Goal: Task Accomplishment & Management: Manage account settings

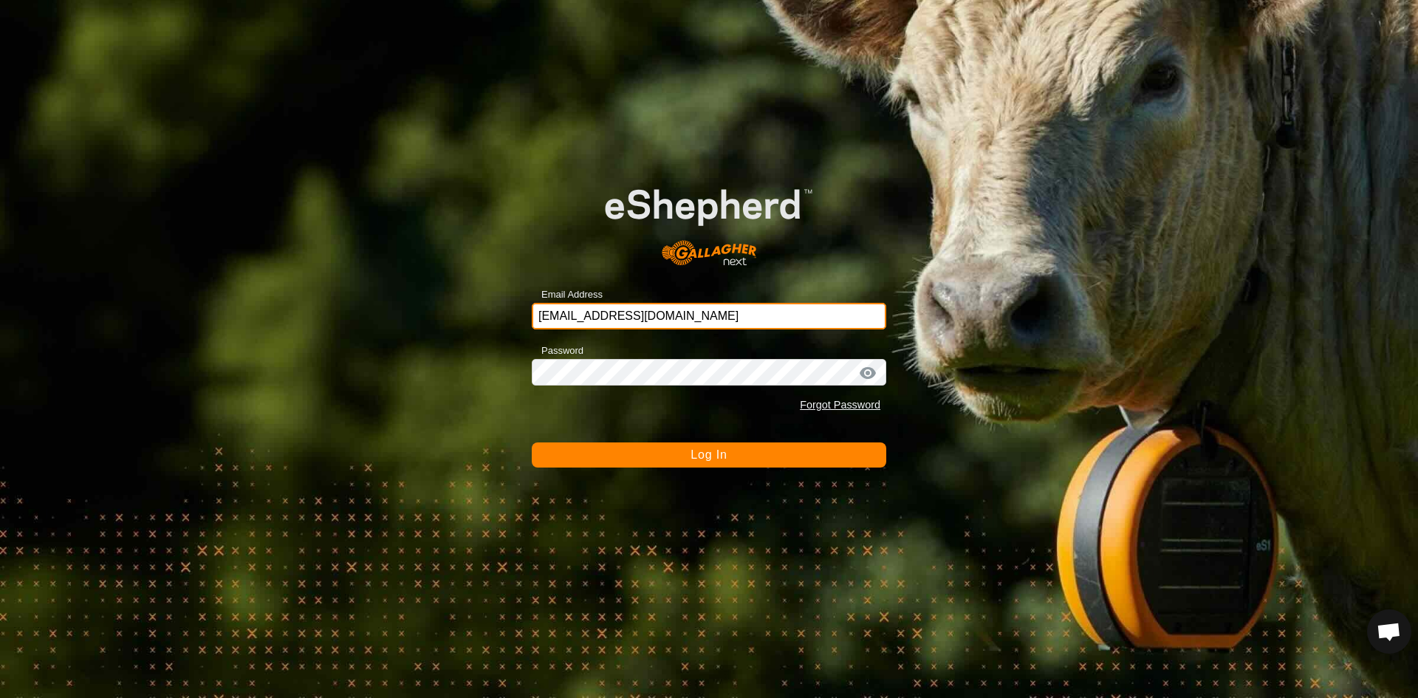
click at [674, 307] on input "[EMAIL_ADDRESS][DOMAIN_NAME]" at bounding box center [709, 316] width 354 height 27
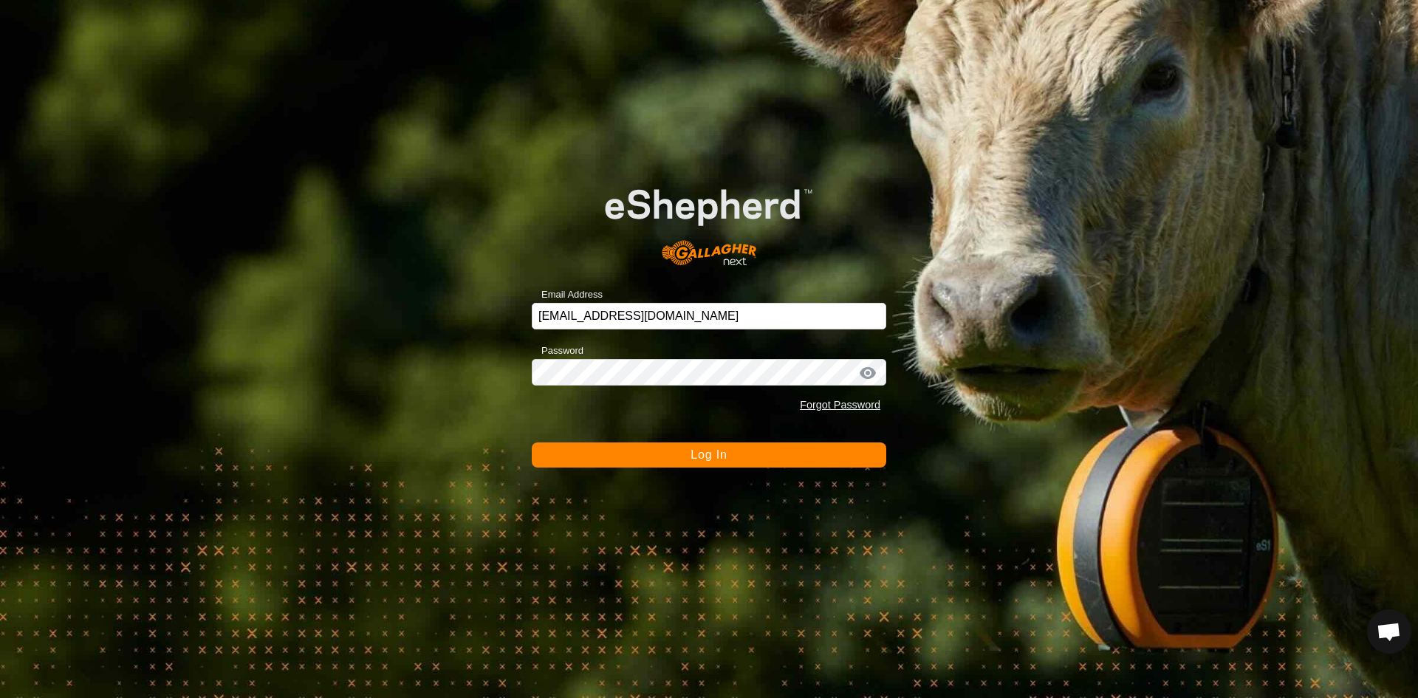
click at [685, 450] on button "Log In" at bounding box center [709, 454] width 354 height 25
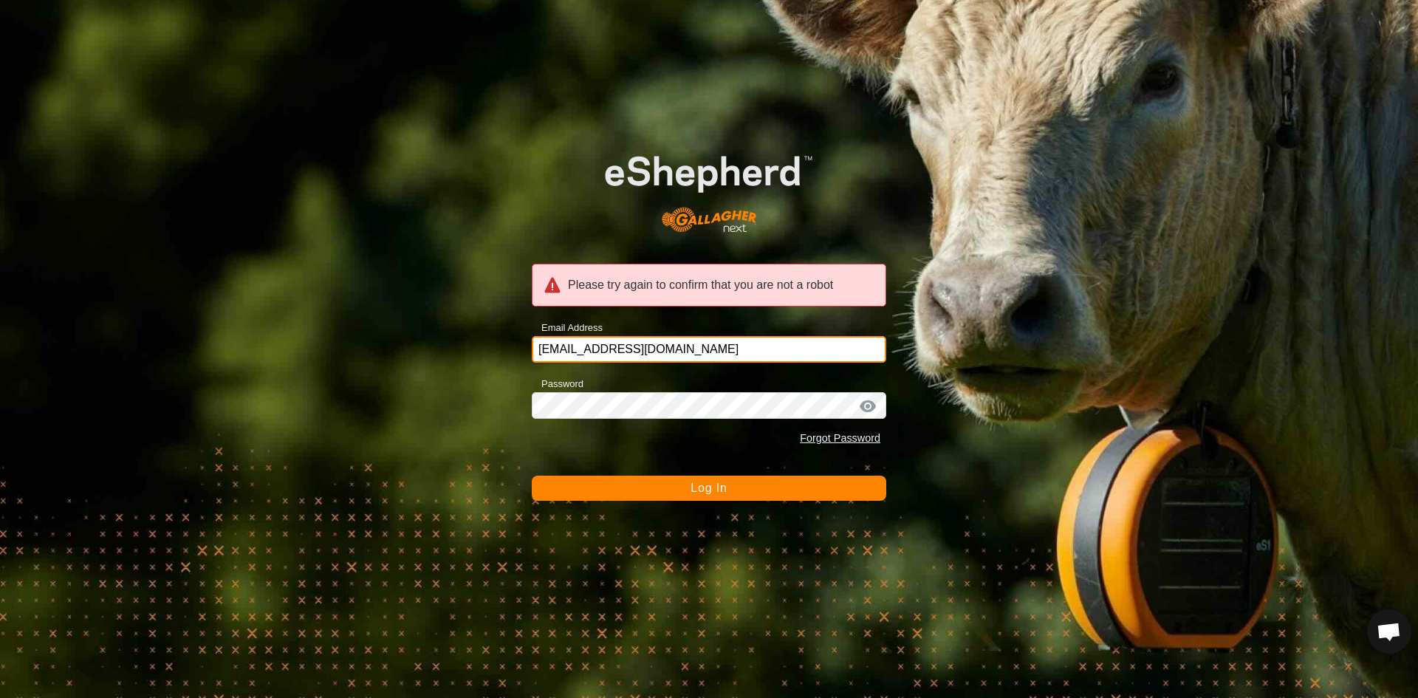
click at [663, 349] on input "[EMAIL_ADDRESS][DOMAIN_NAME]" at bounding box center [709, 349] width 354 height 27
click at [709, 485] on span "Log In" at bounding box center [708, 487] width 36 height 13
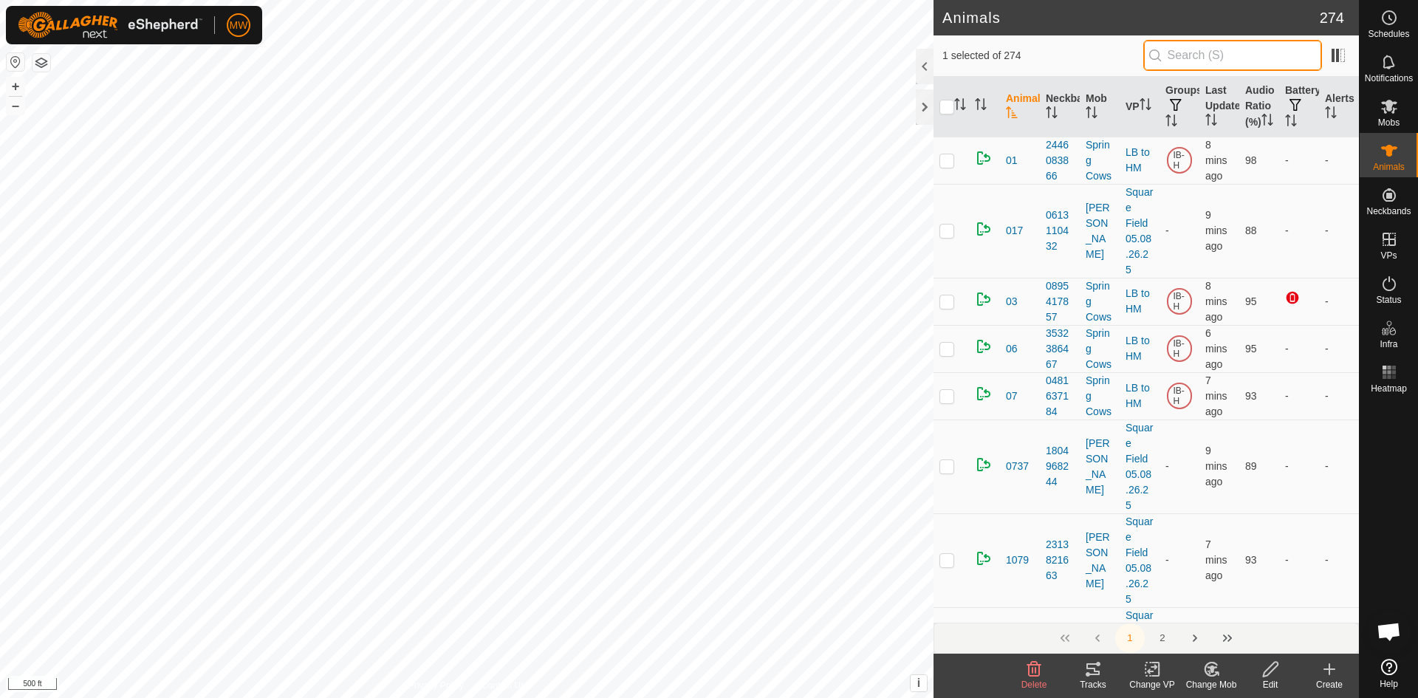
click at [1255, 47] on input "text" at bounding box center [1232, 55] width 179 height 31
type input "1941"
checkbox input "true"
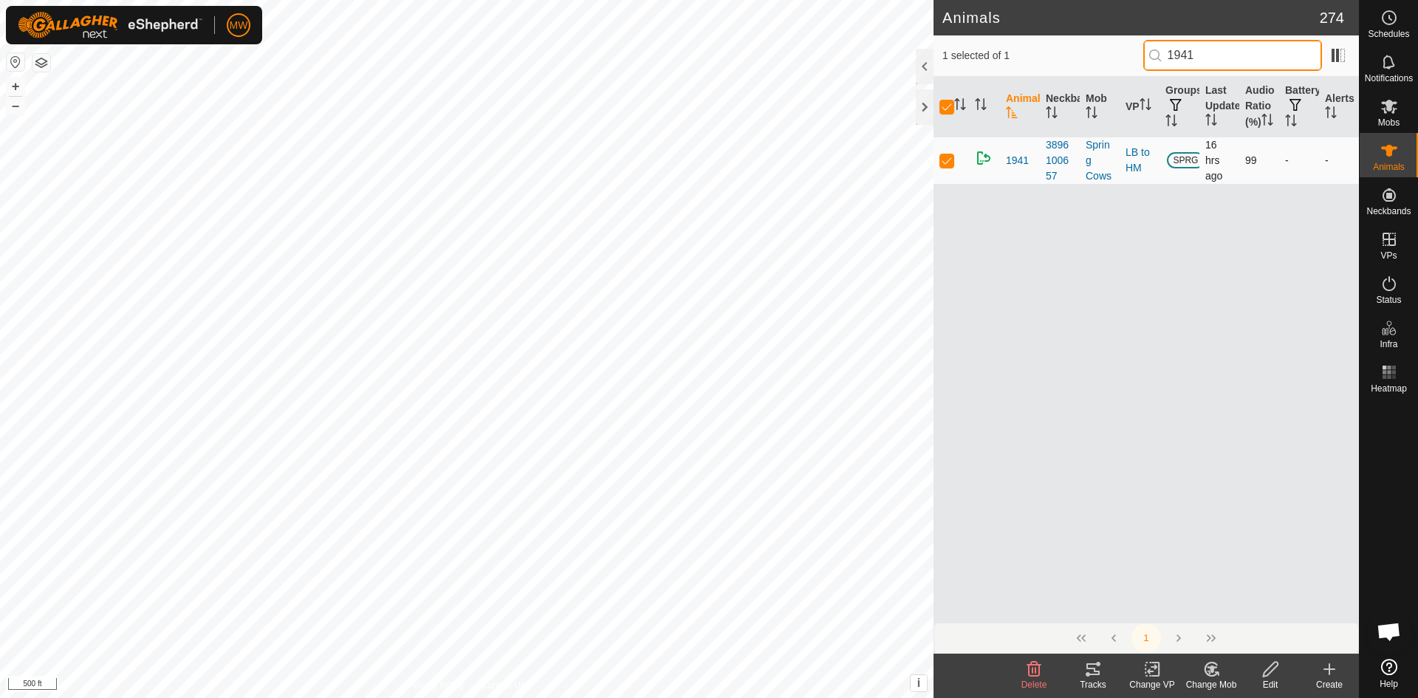
type input "1941"
click at [1291, 173] on td "-" at bounding box center [1299, 160] width 40 height 47
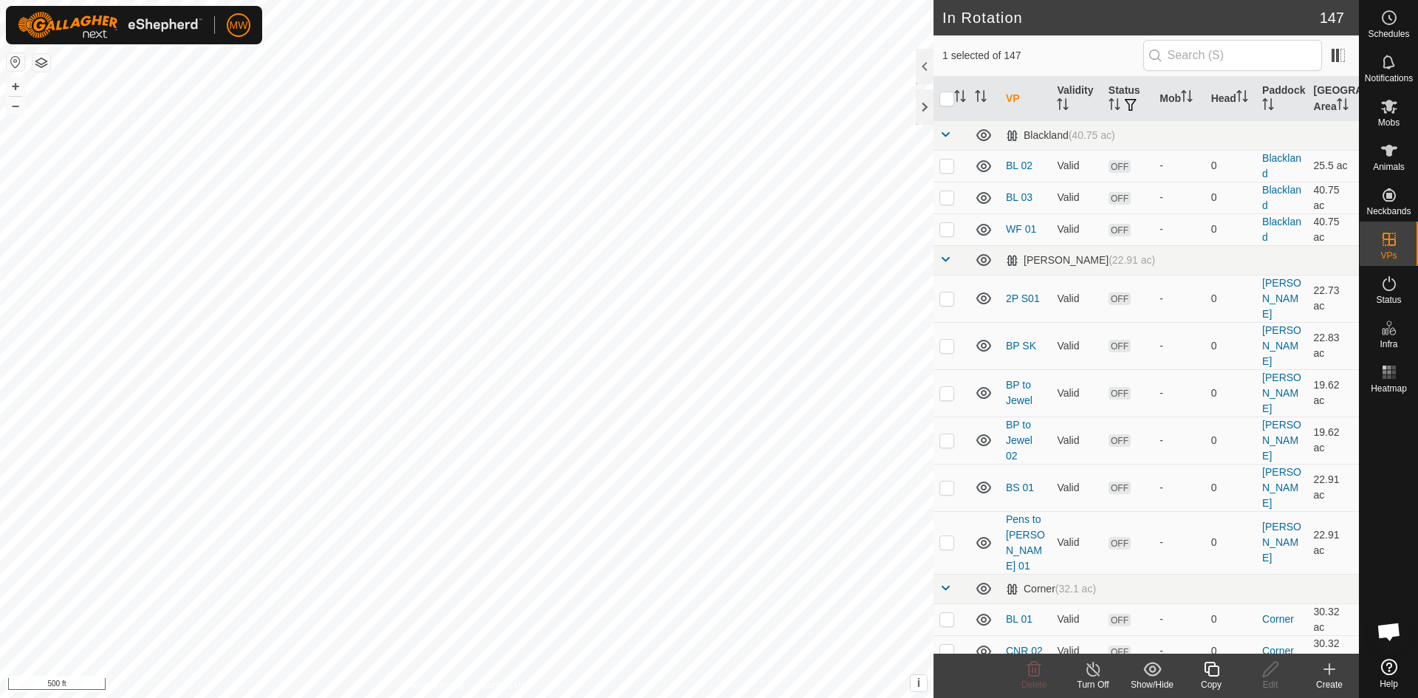
checkbox input "false"
checkbox input "true"
click at [941, 103] on input "checkbox" at bounding box center [946, 99] width 15 height 15
checkbox input "true"
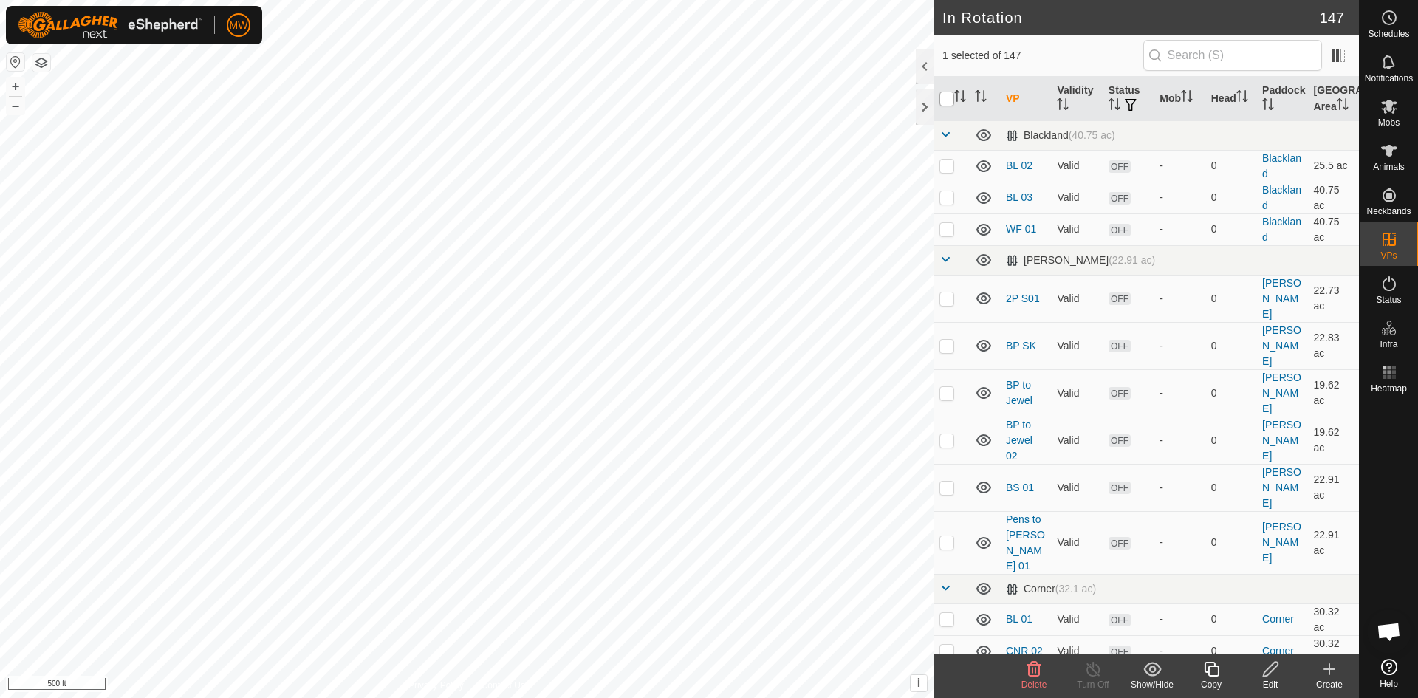
checkbox input "true"
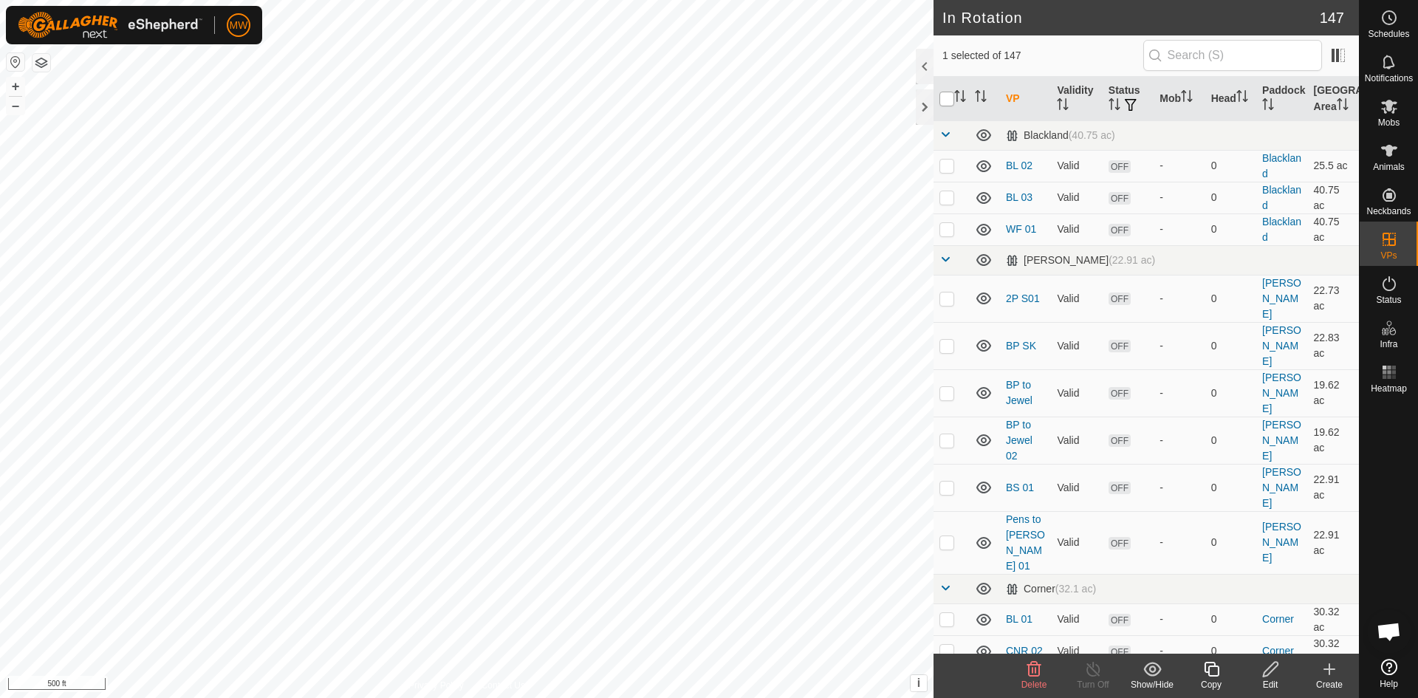
checkbox input "true"
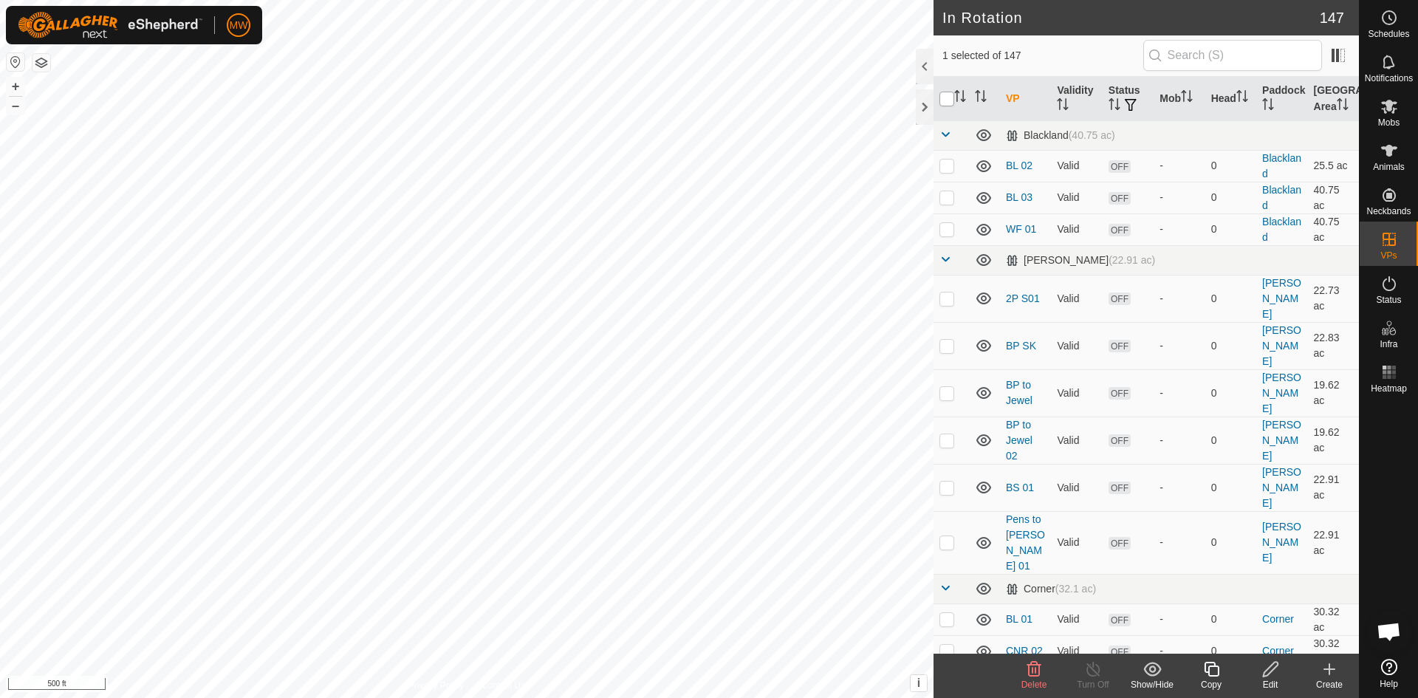
checkbox input "true"
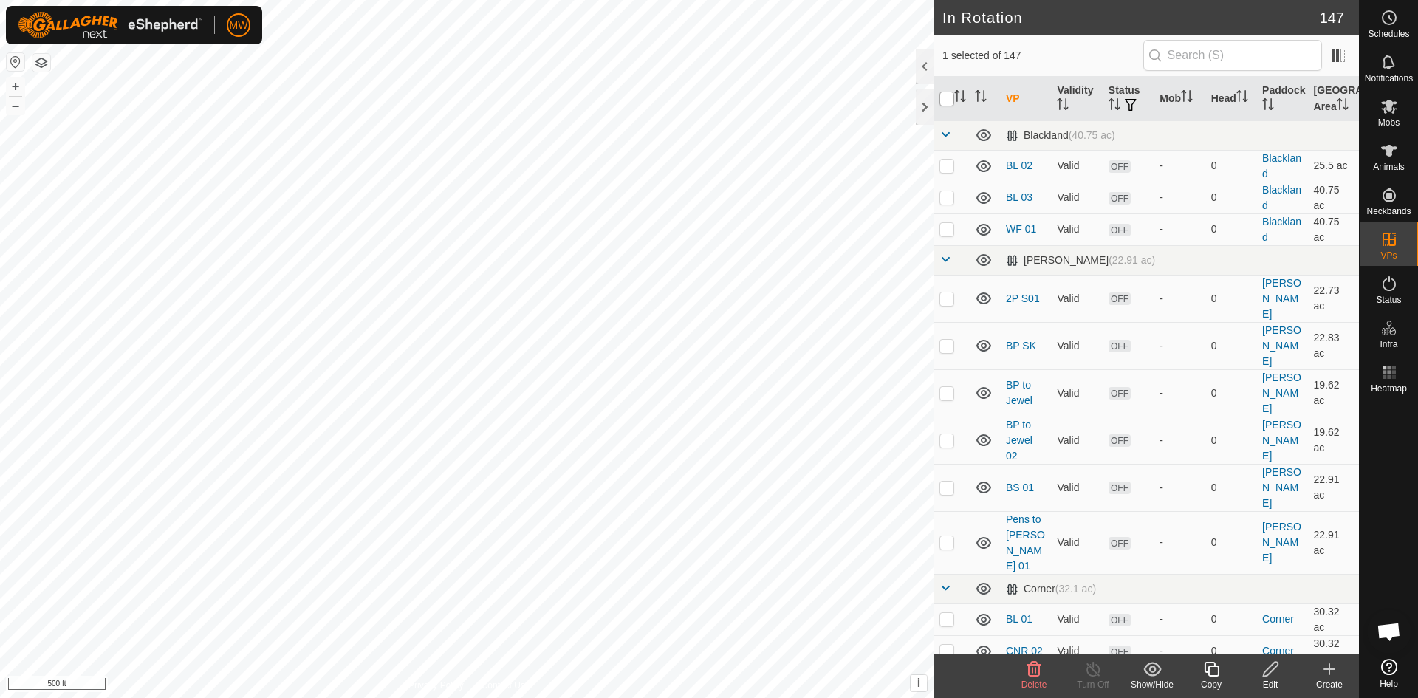
checkbox input "true"
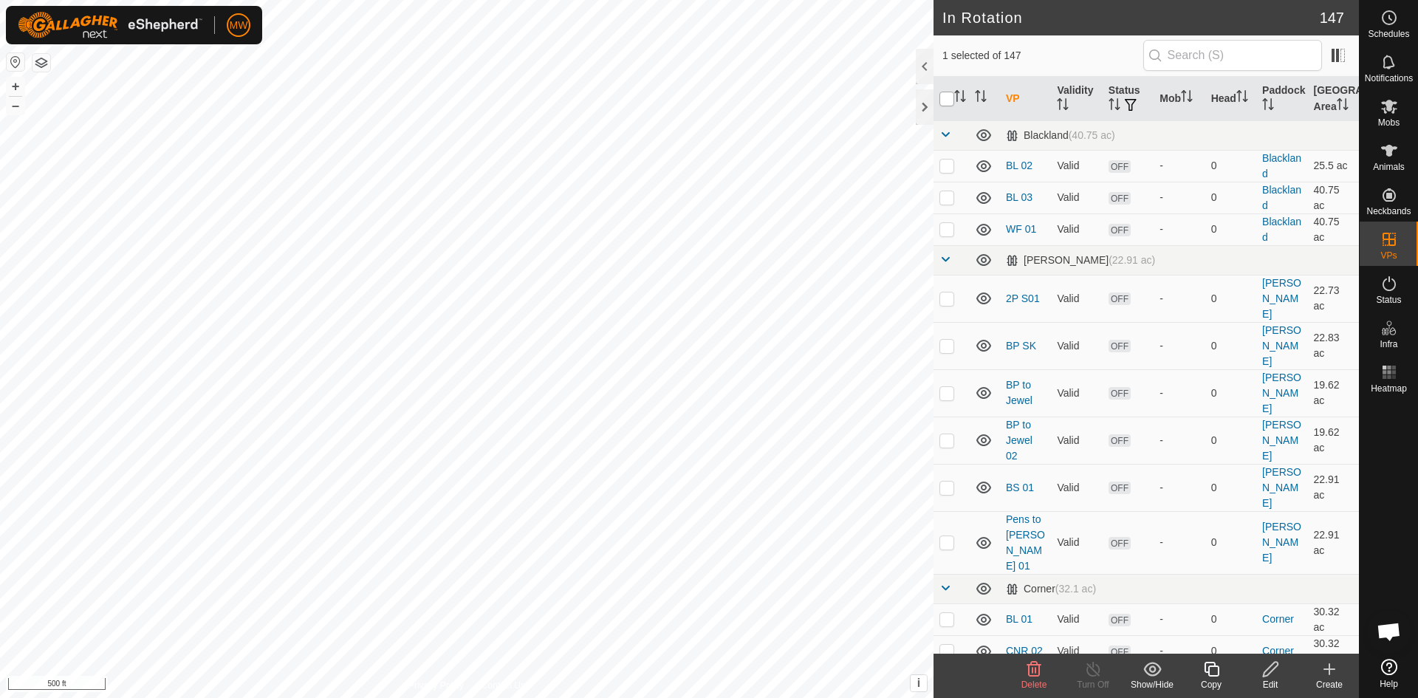
checkbox input "true"
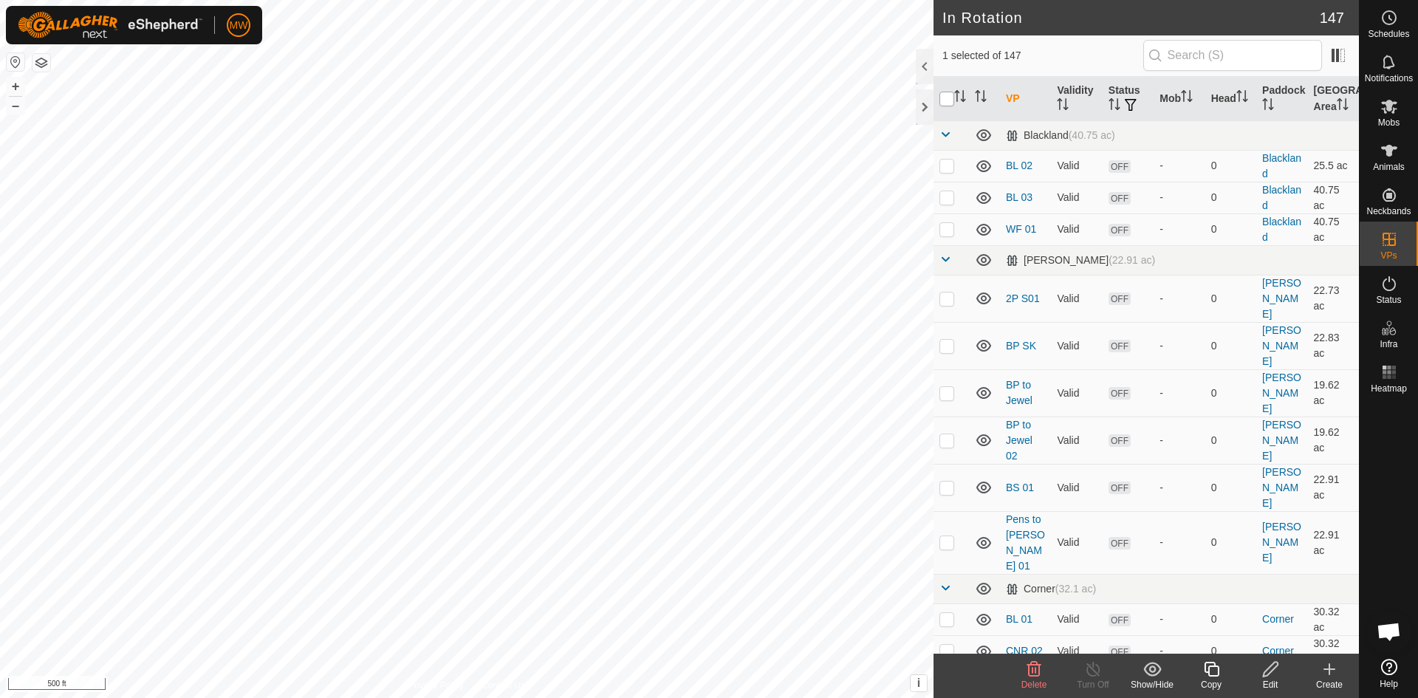
checkbox input "true"
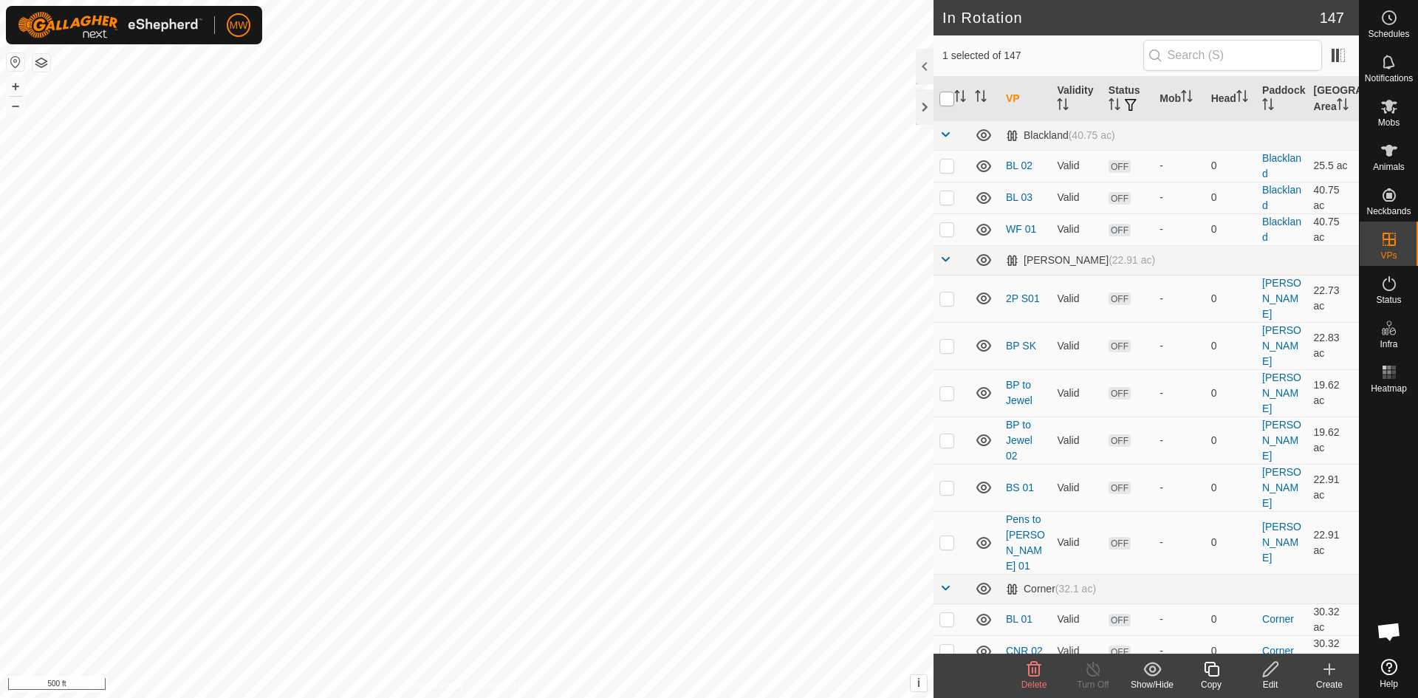
checkbox input "true"
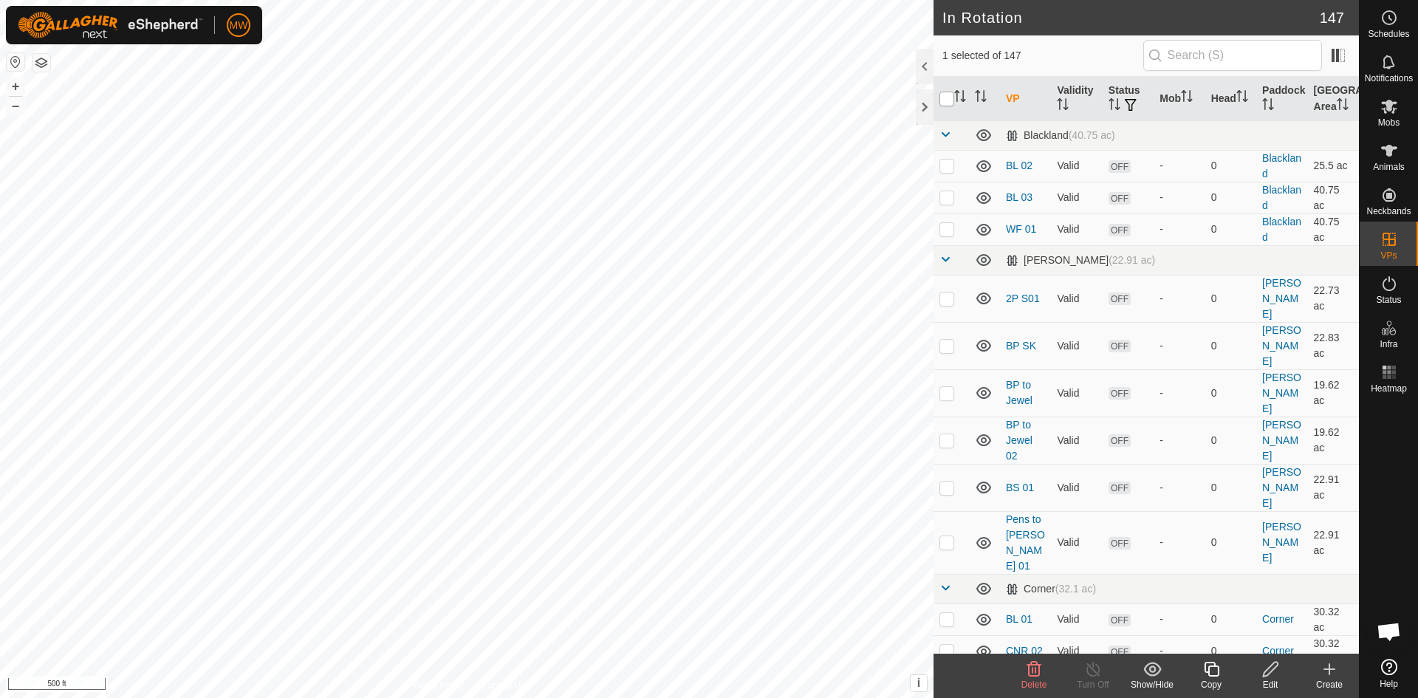
checkbox input "true"
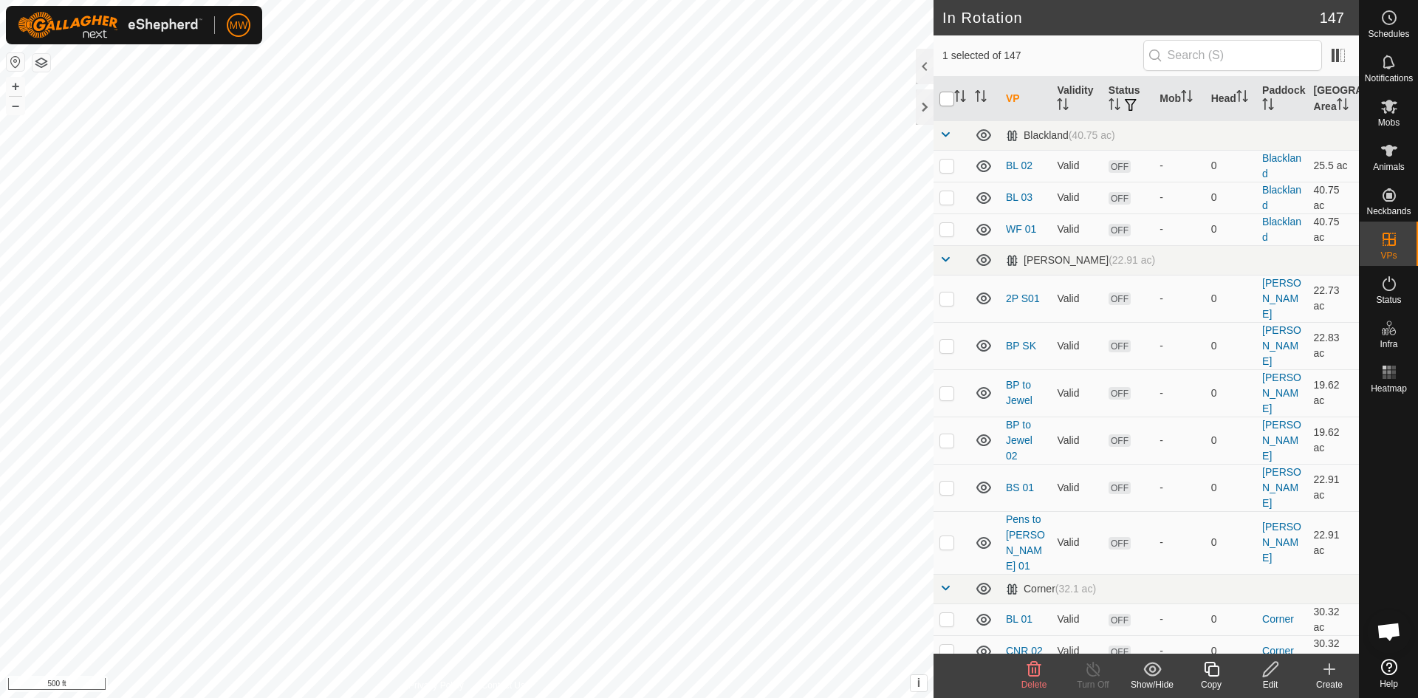
checkbox input "true"
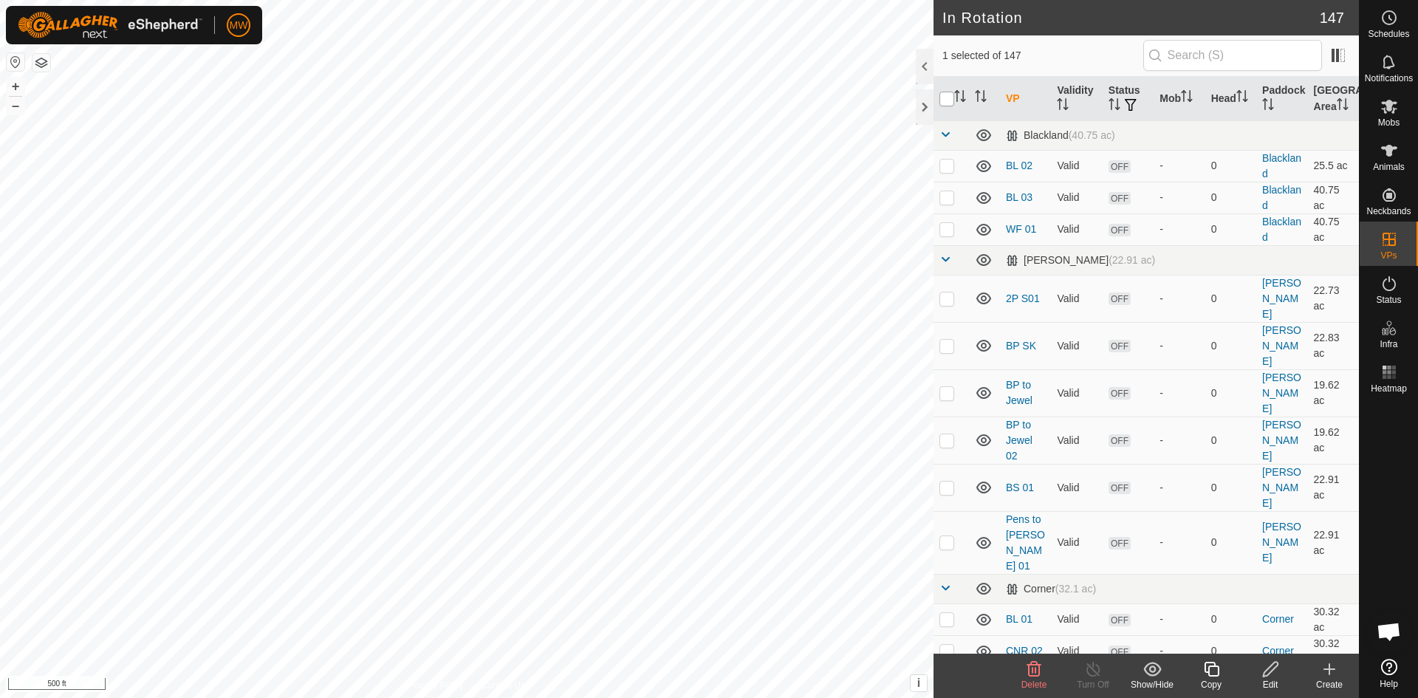
checkbox input "true"
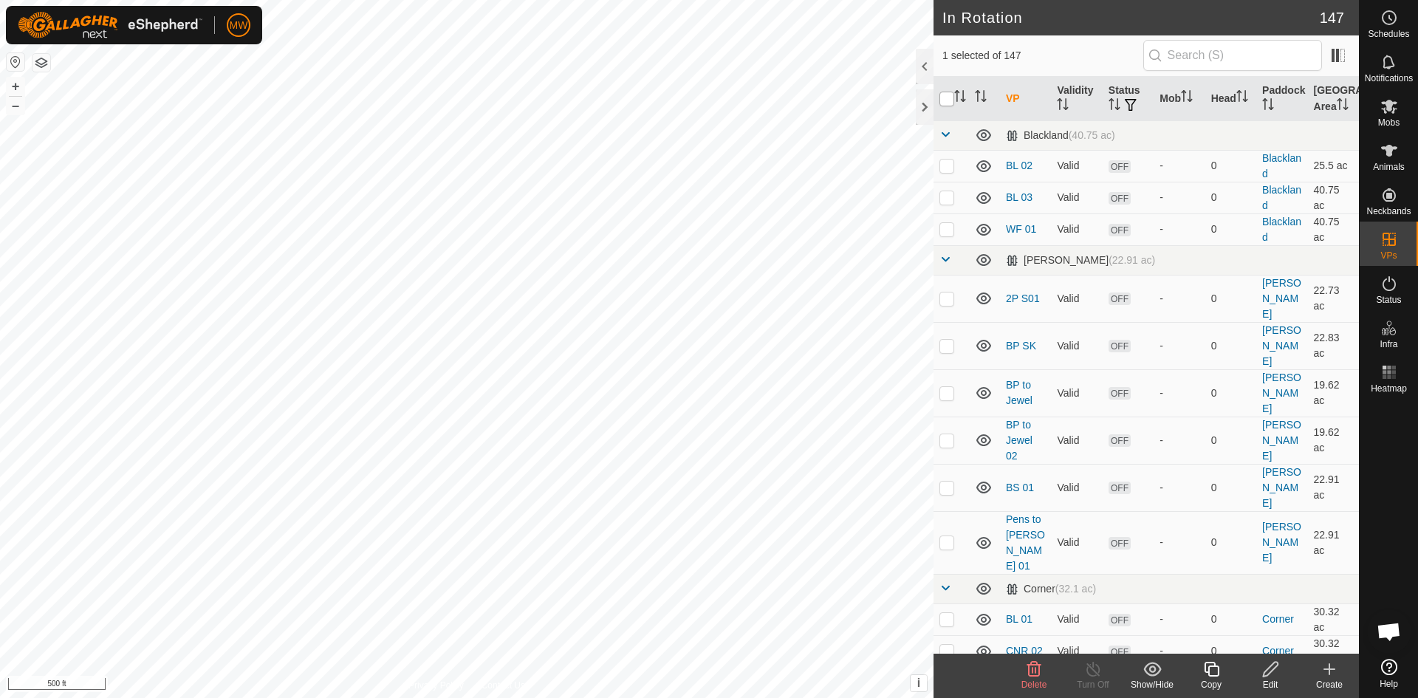
checkbox input "true"
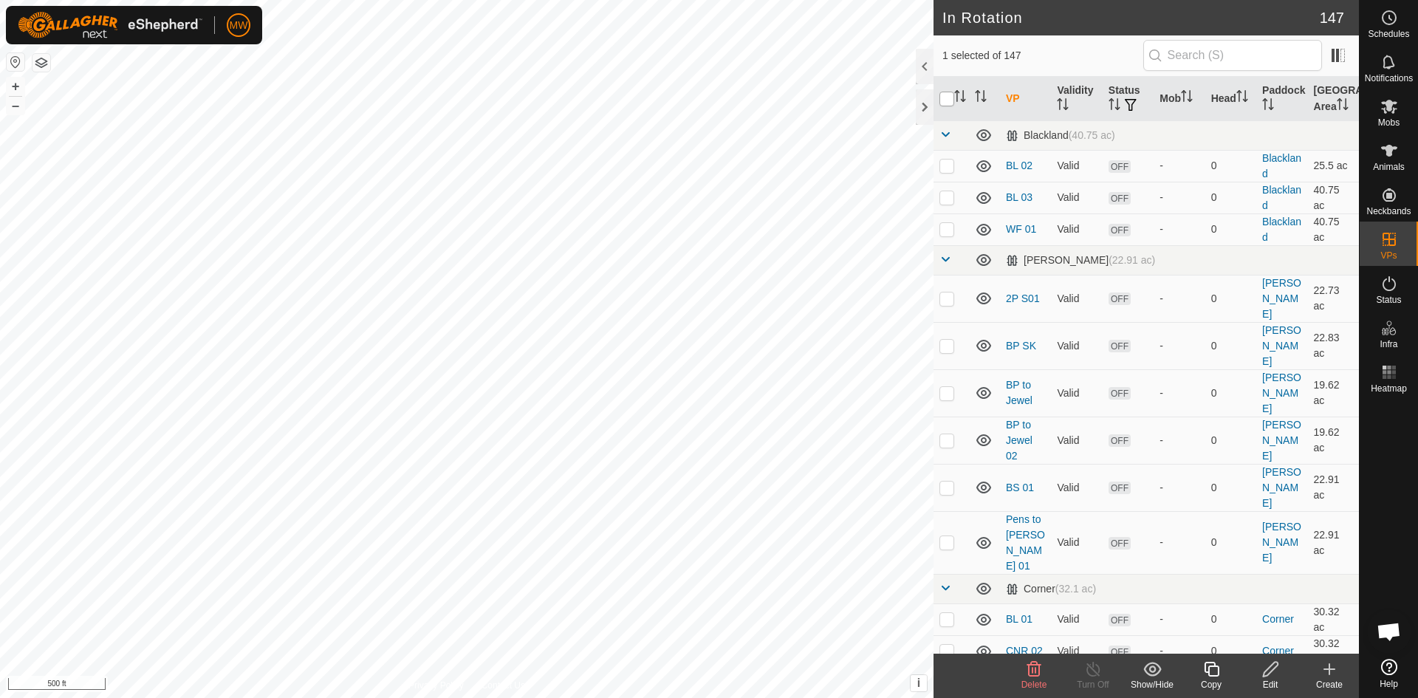
checkbox input "true"
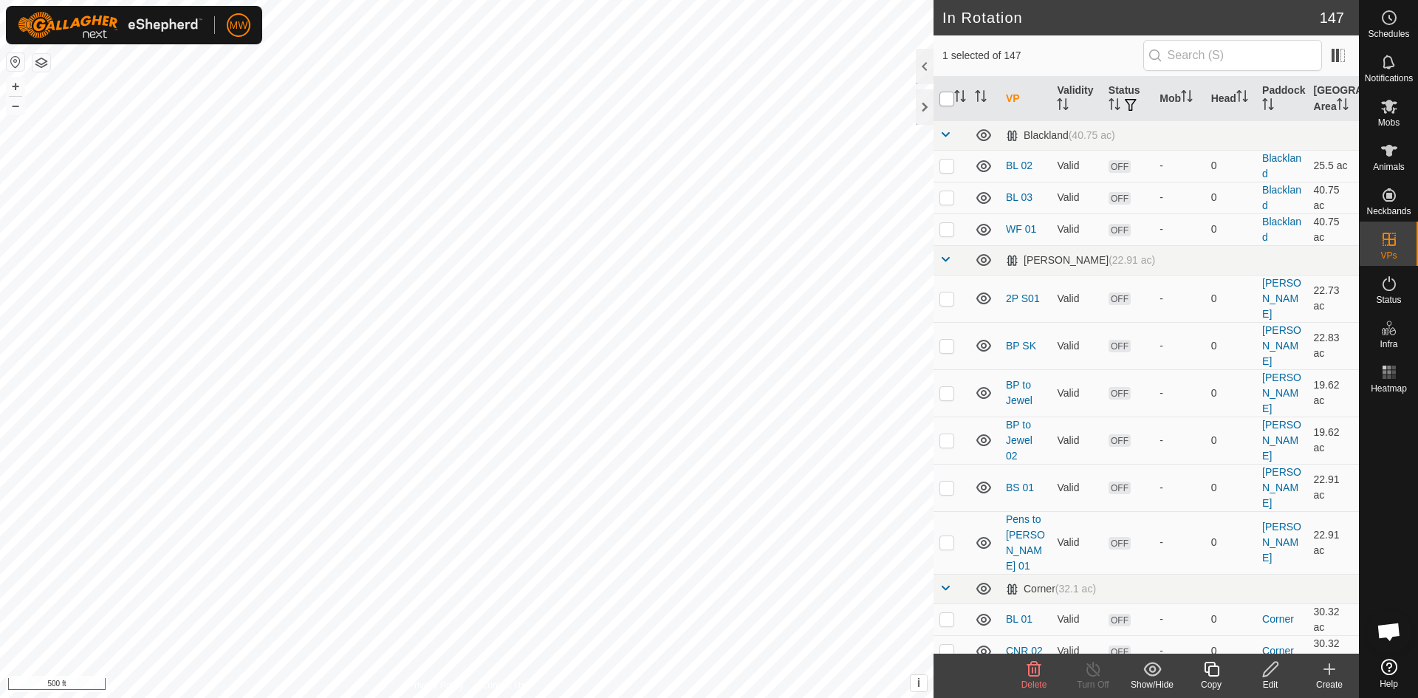
checkbox input "true"
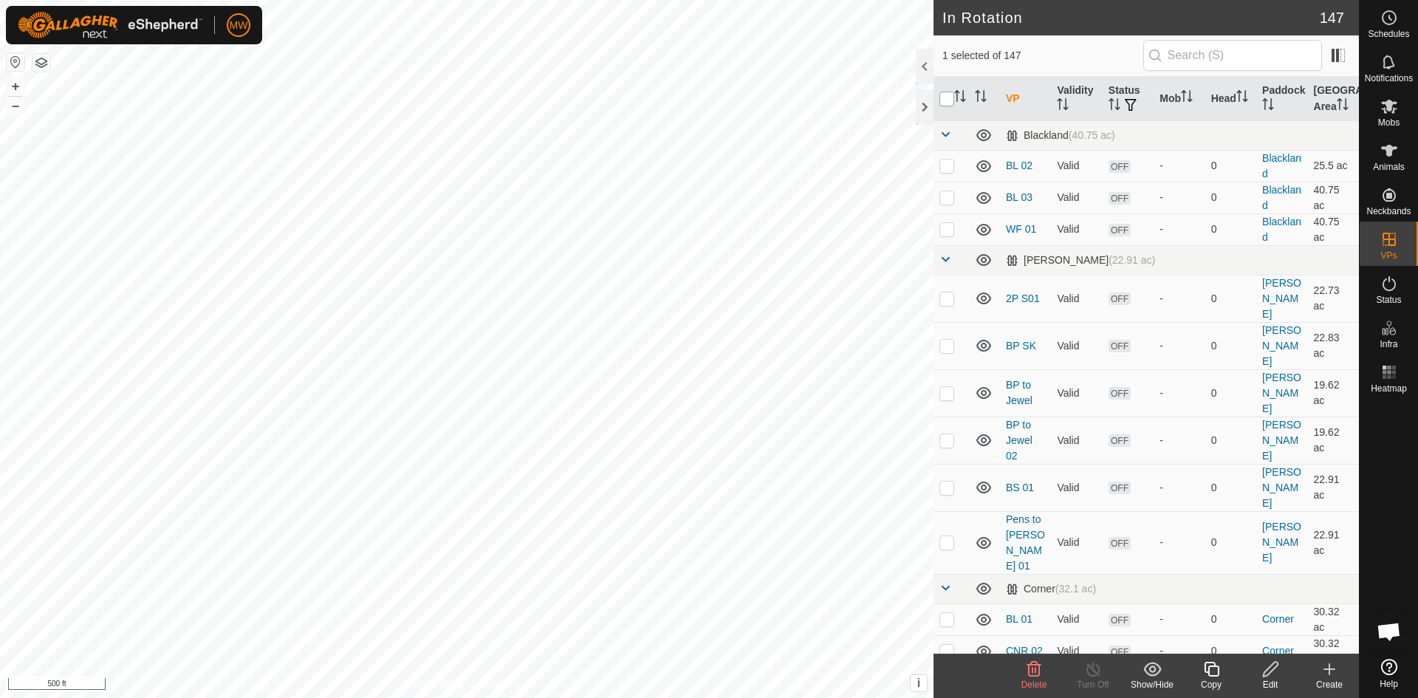
checkbox input "true"
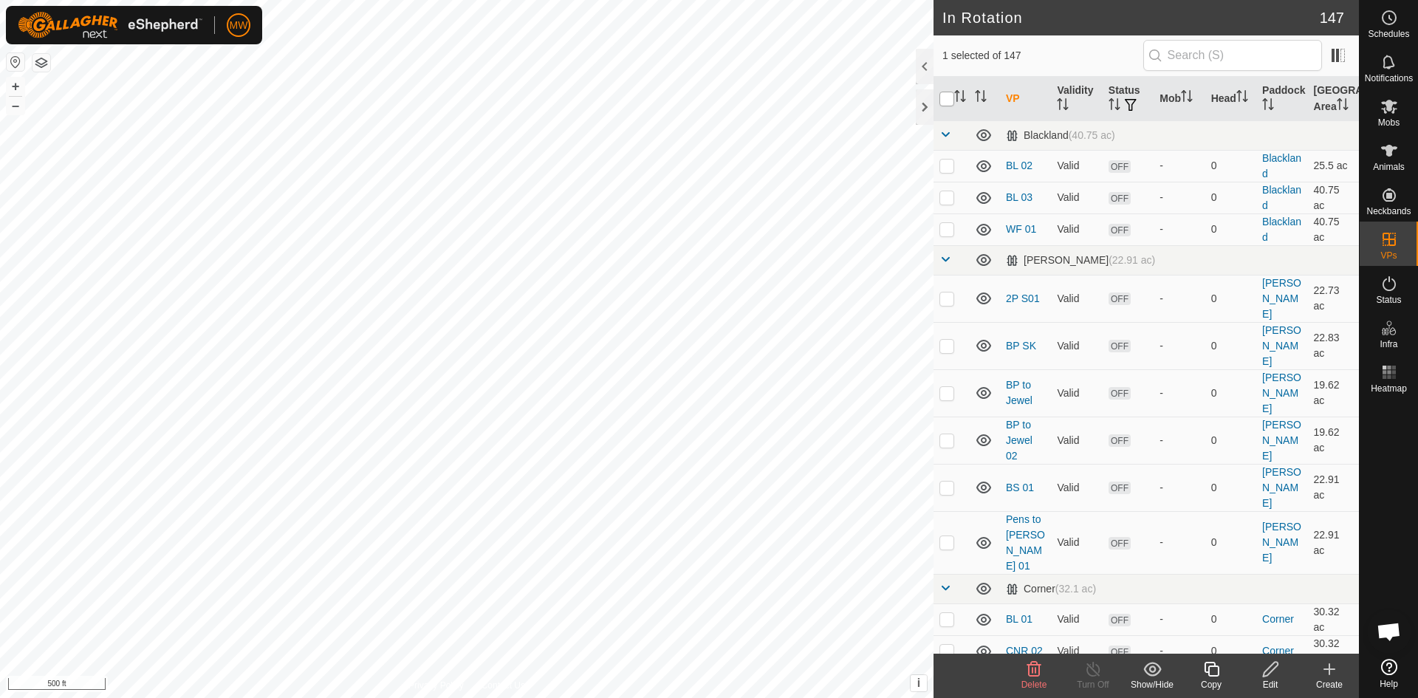
checkbox input "true"
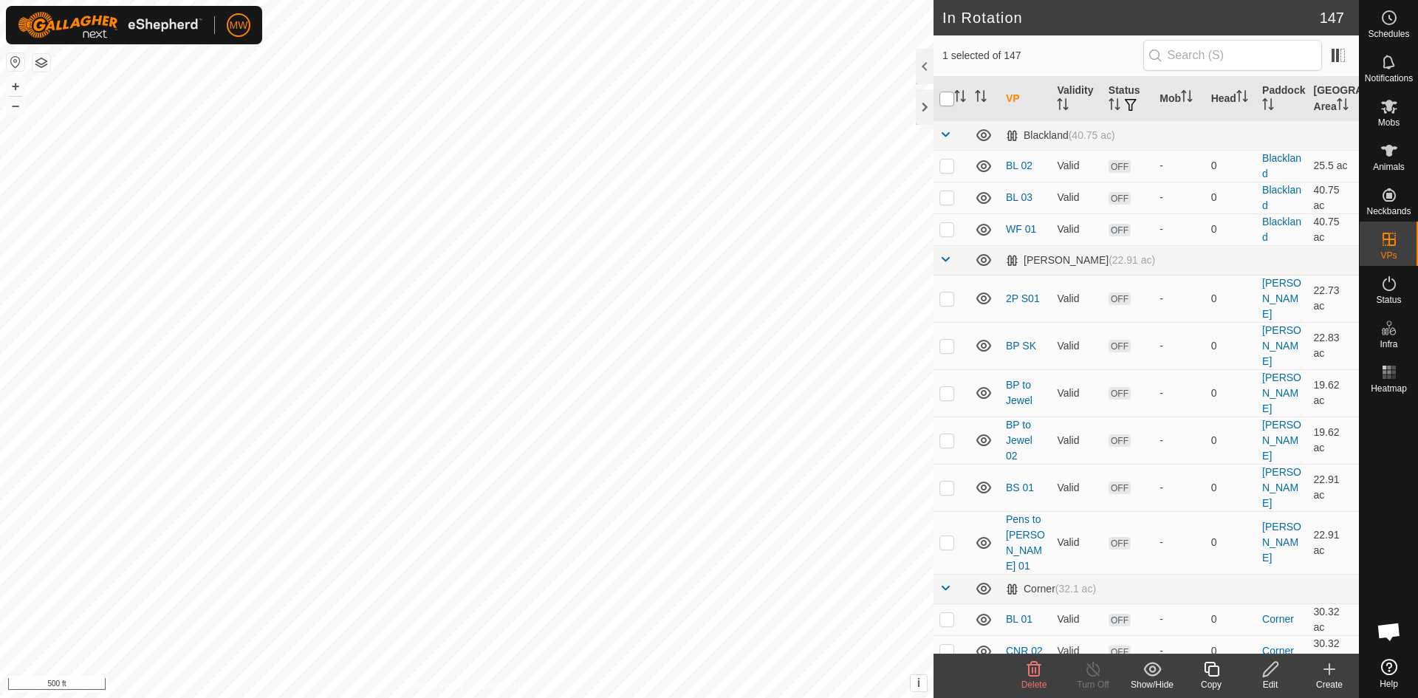
checkbox input "true"
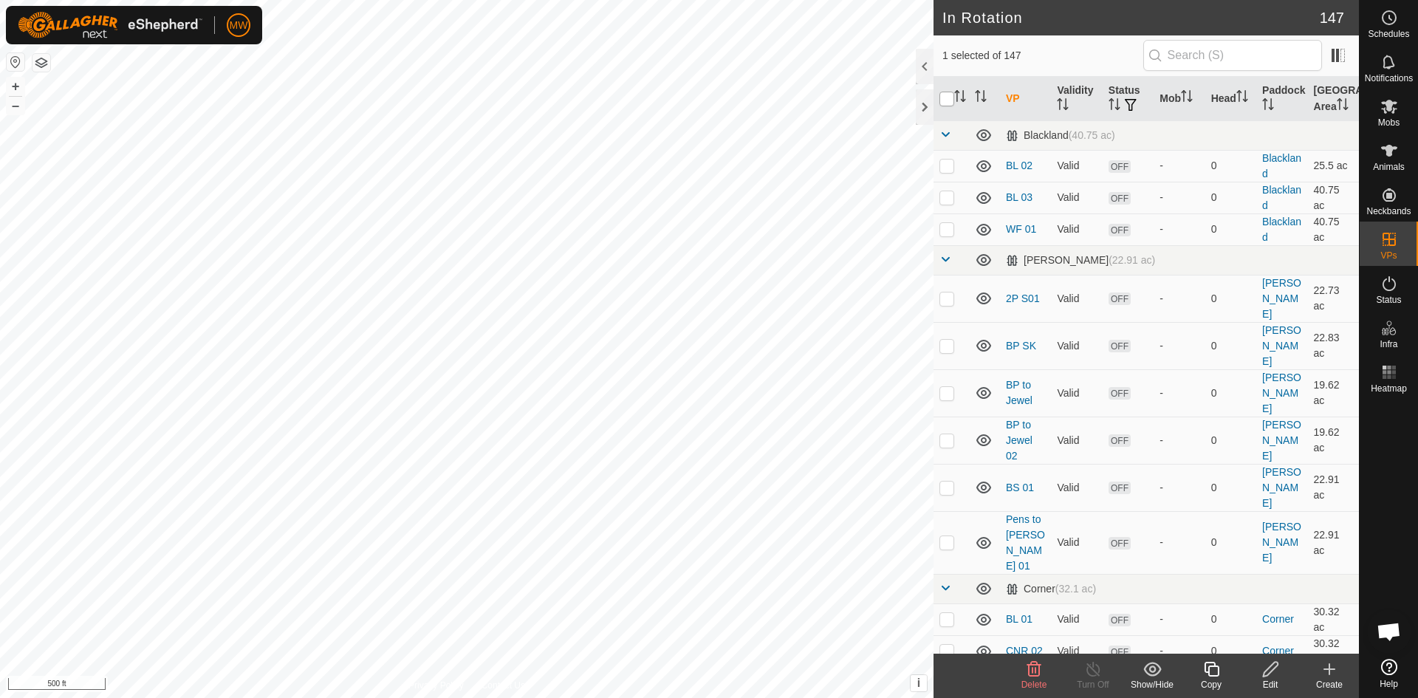
checkbox input "true"
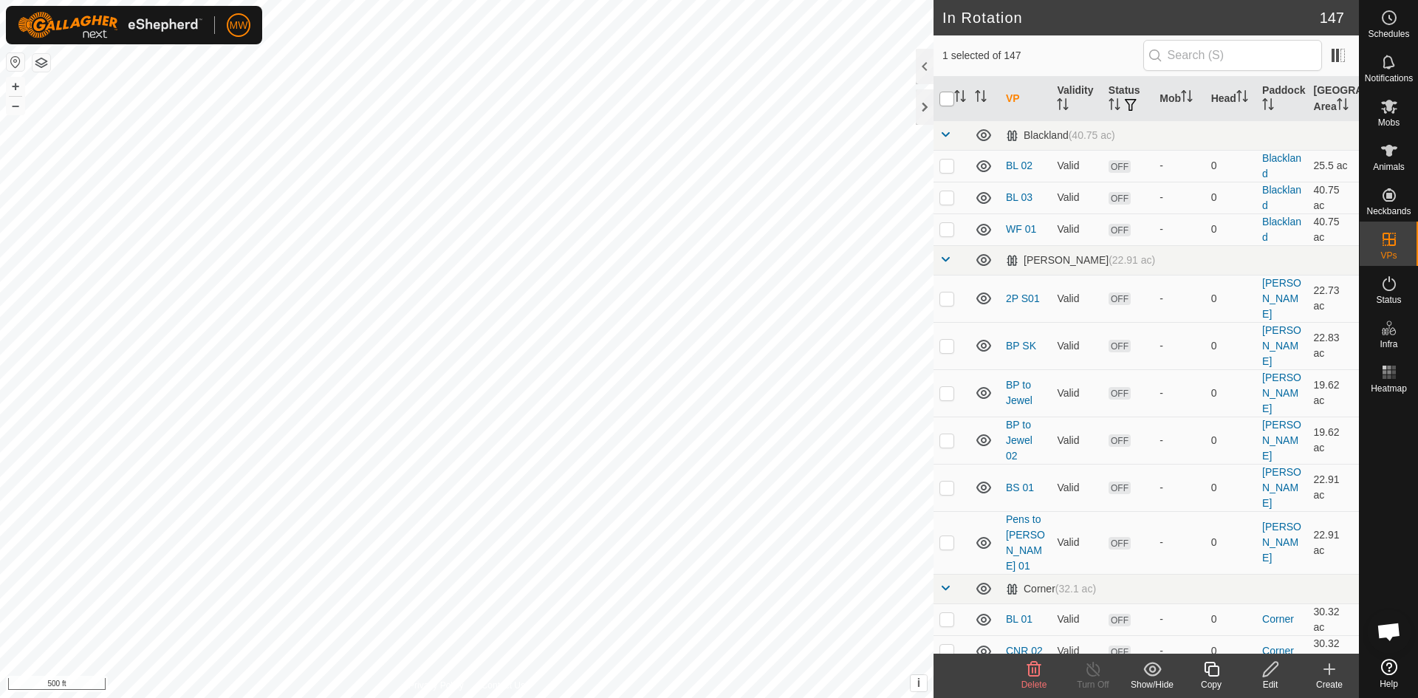
checkbox input "true"
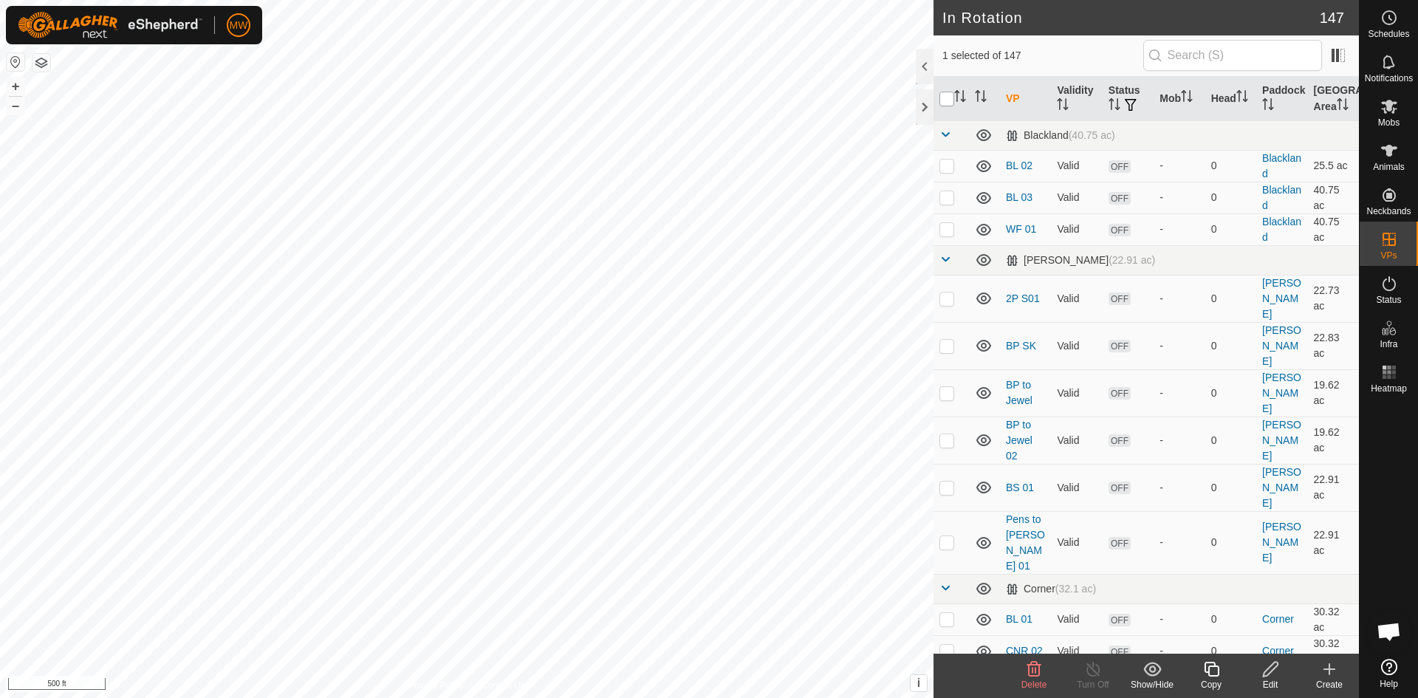
checkbox input "true"
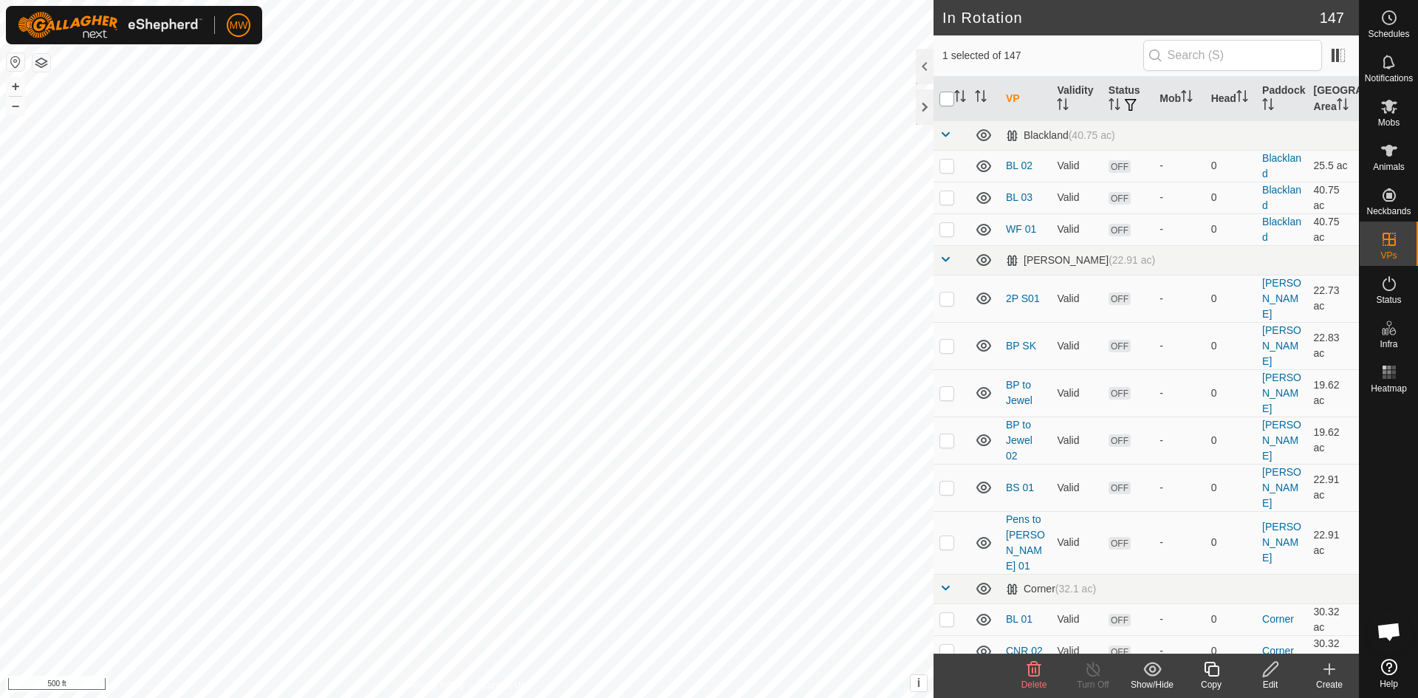
checkbox input "true"
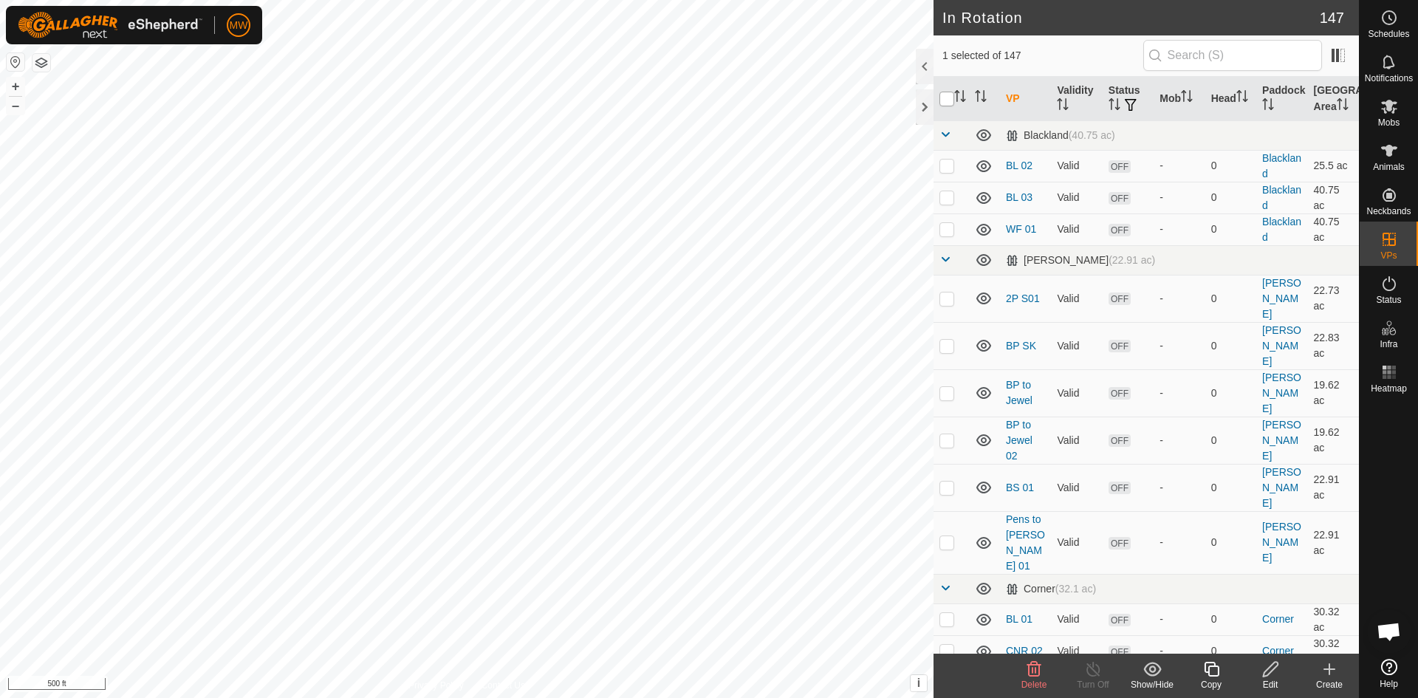
checkbox input "true"
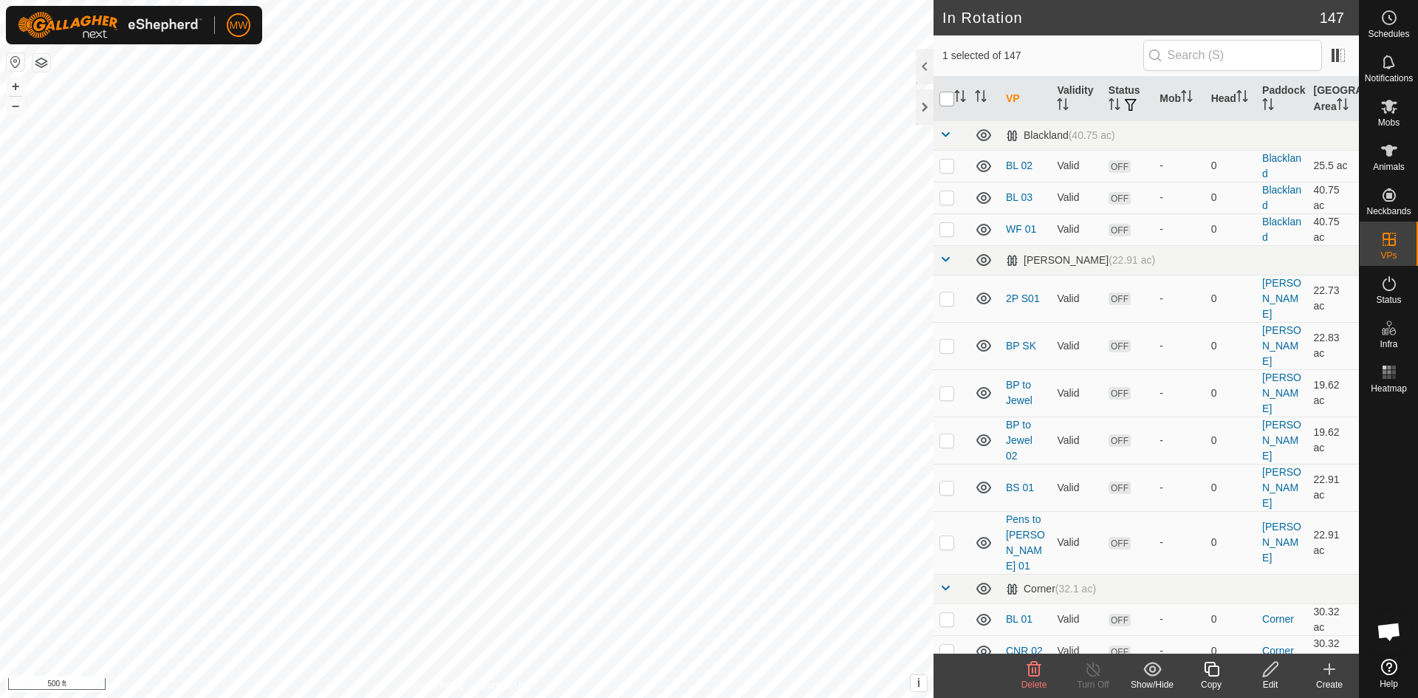
checkbox input "true"
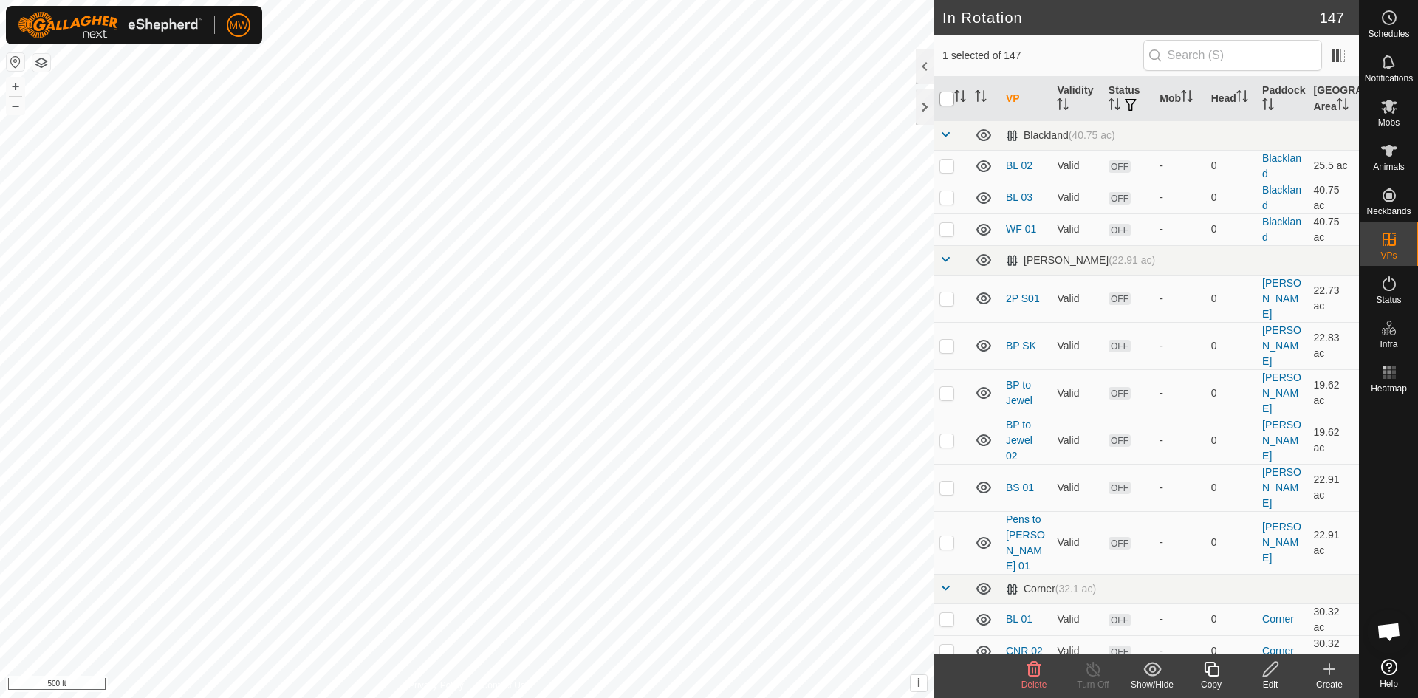
checkbox input "true"
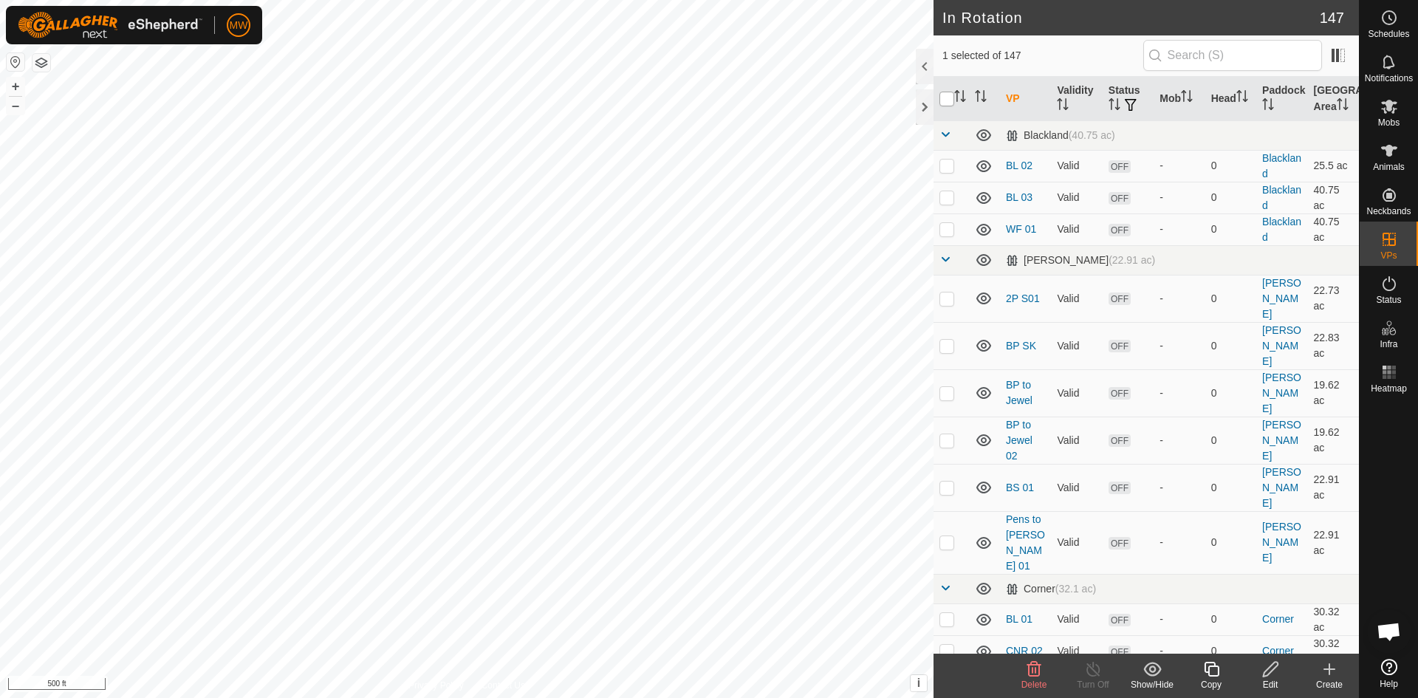
checkbox input "true"
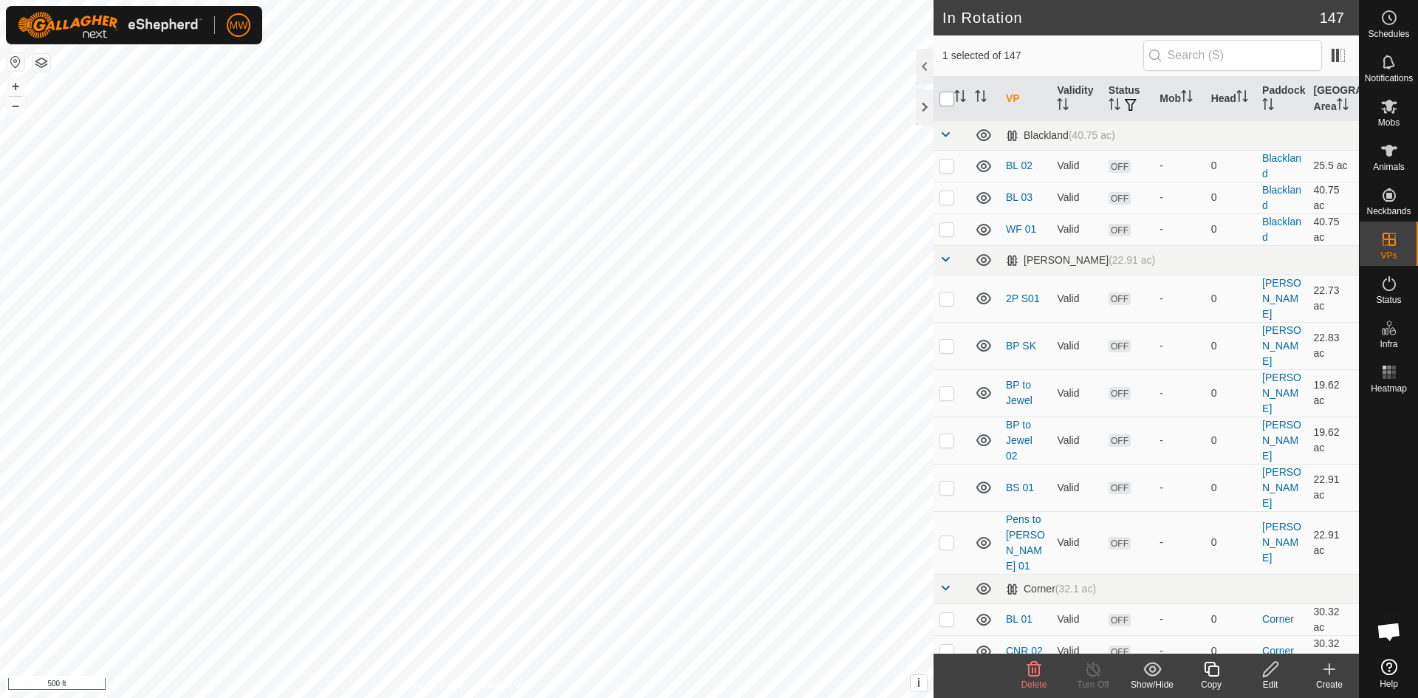
checkbox input "true"
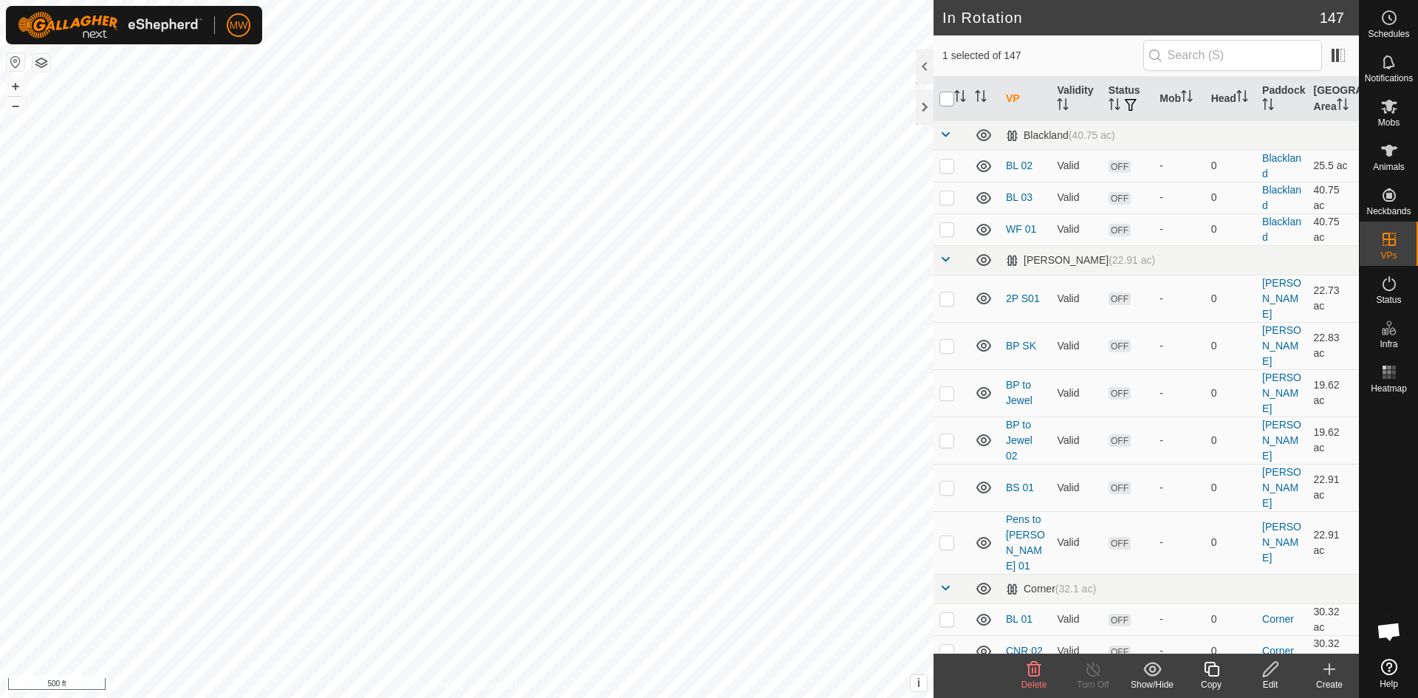
checkbox input "true"
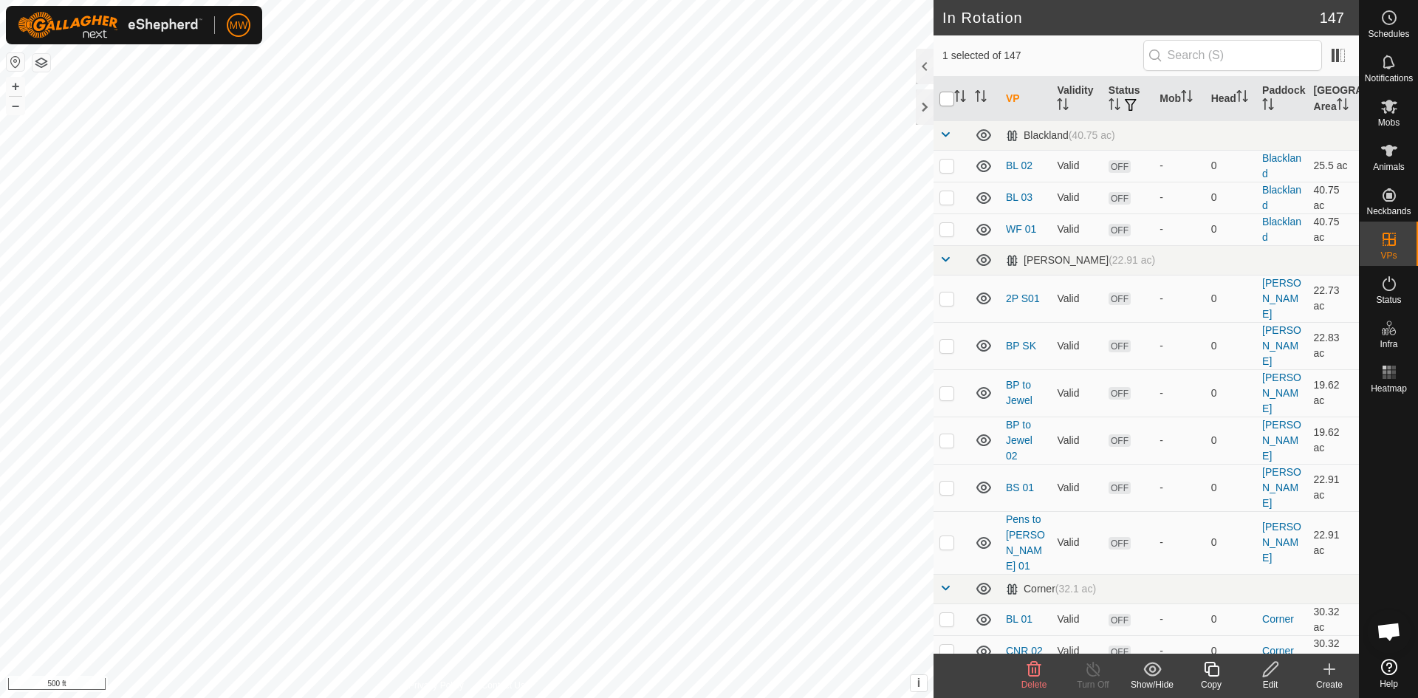
checkbox input "true"
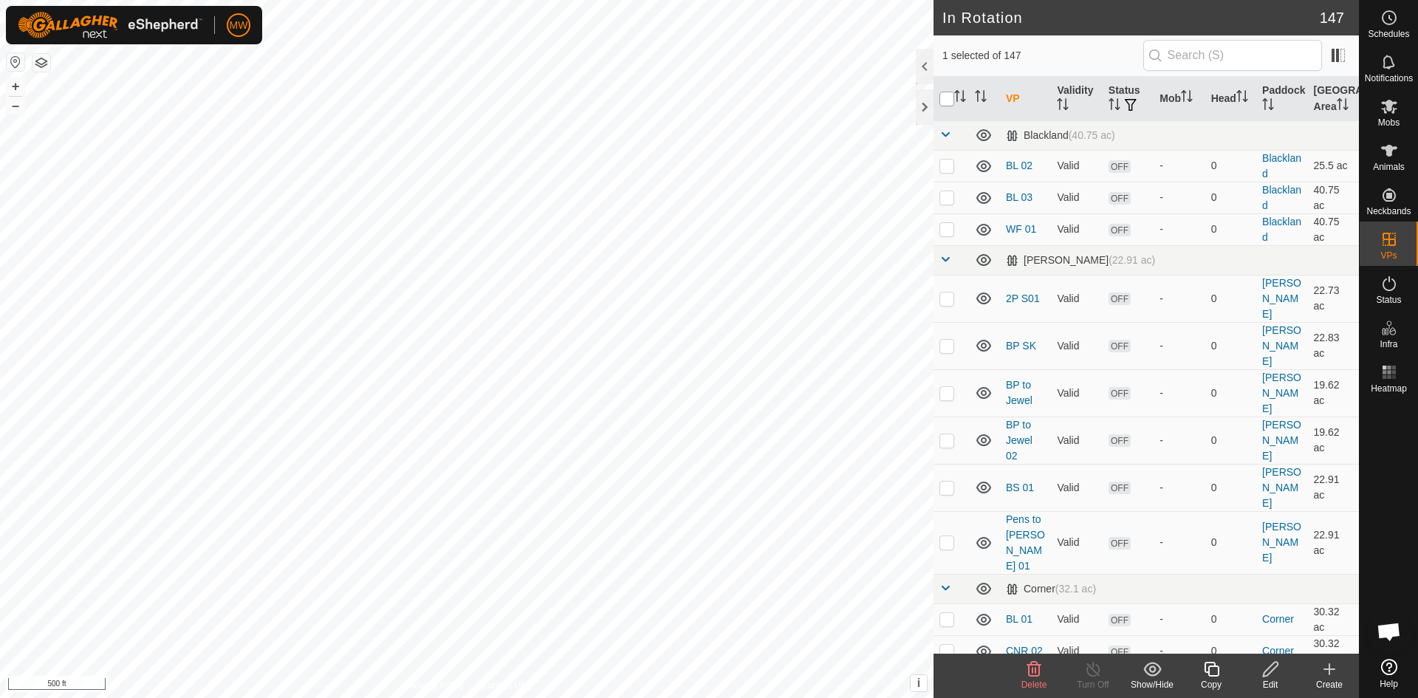
checkbox input "true"
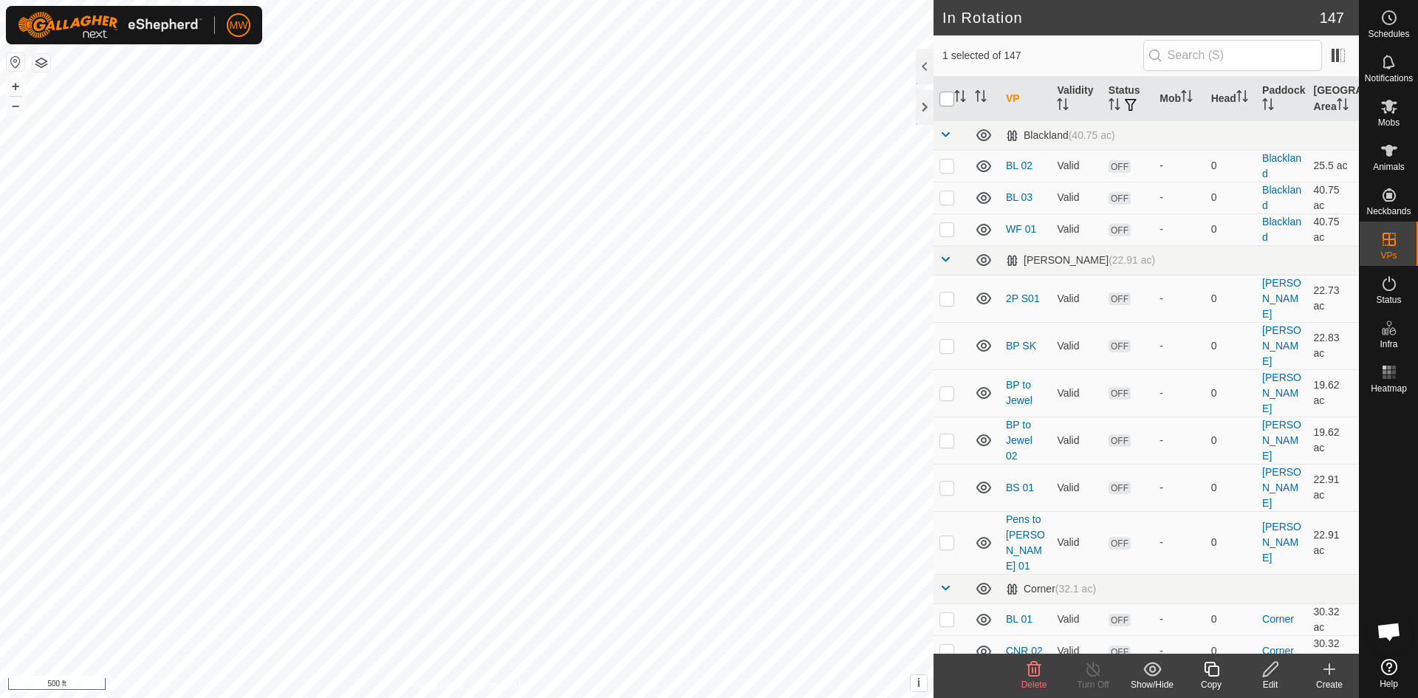
checkbox input "true"
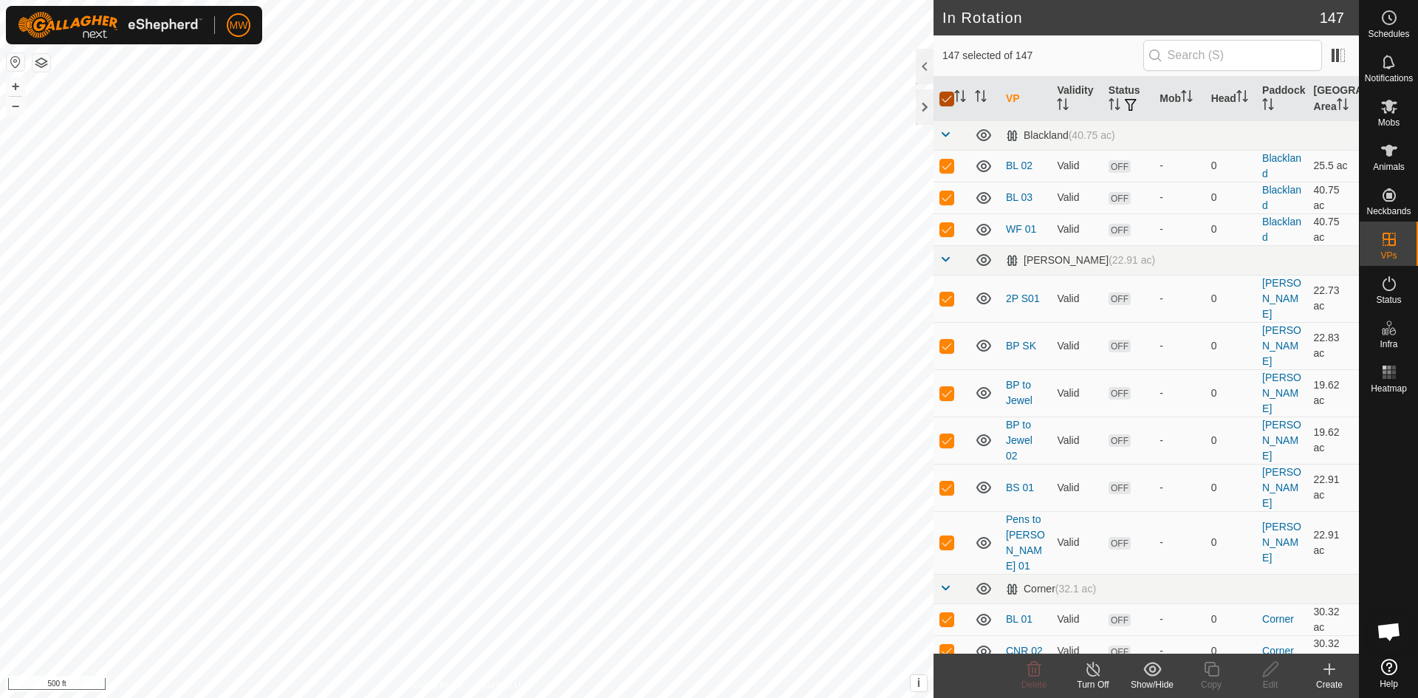
click at [941, 103] on input "checkbox" at bounding box center [946, 99] width 15 height 15
checkbox input "false"
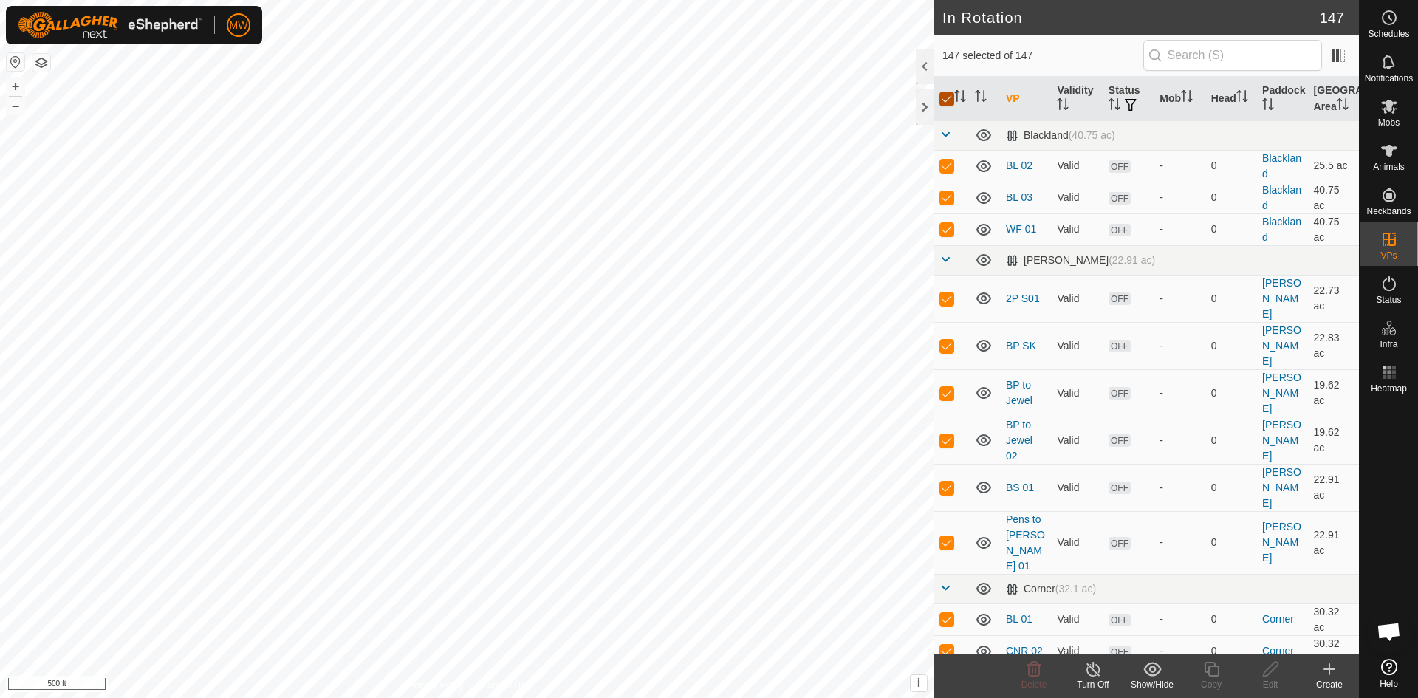
checkbox input "false"
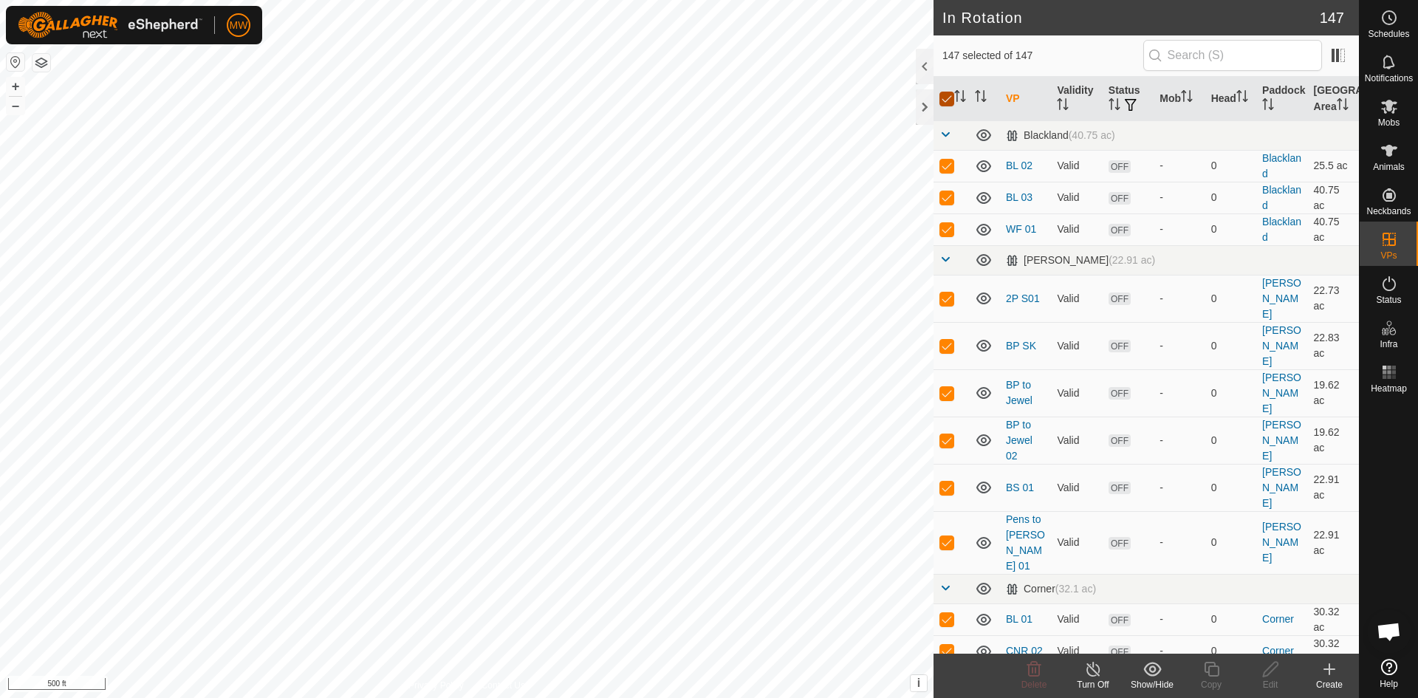
checkbox input "false"
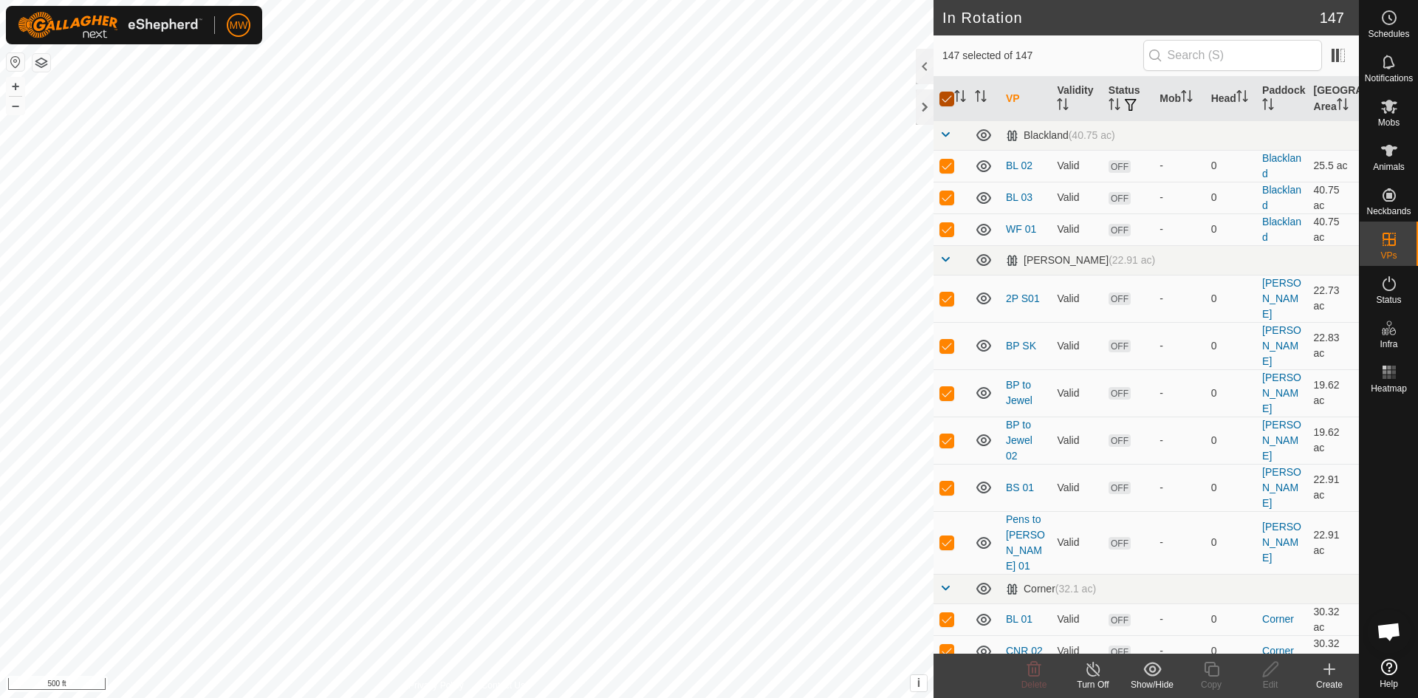
checkbox input "false"
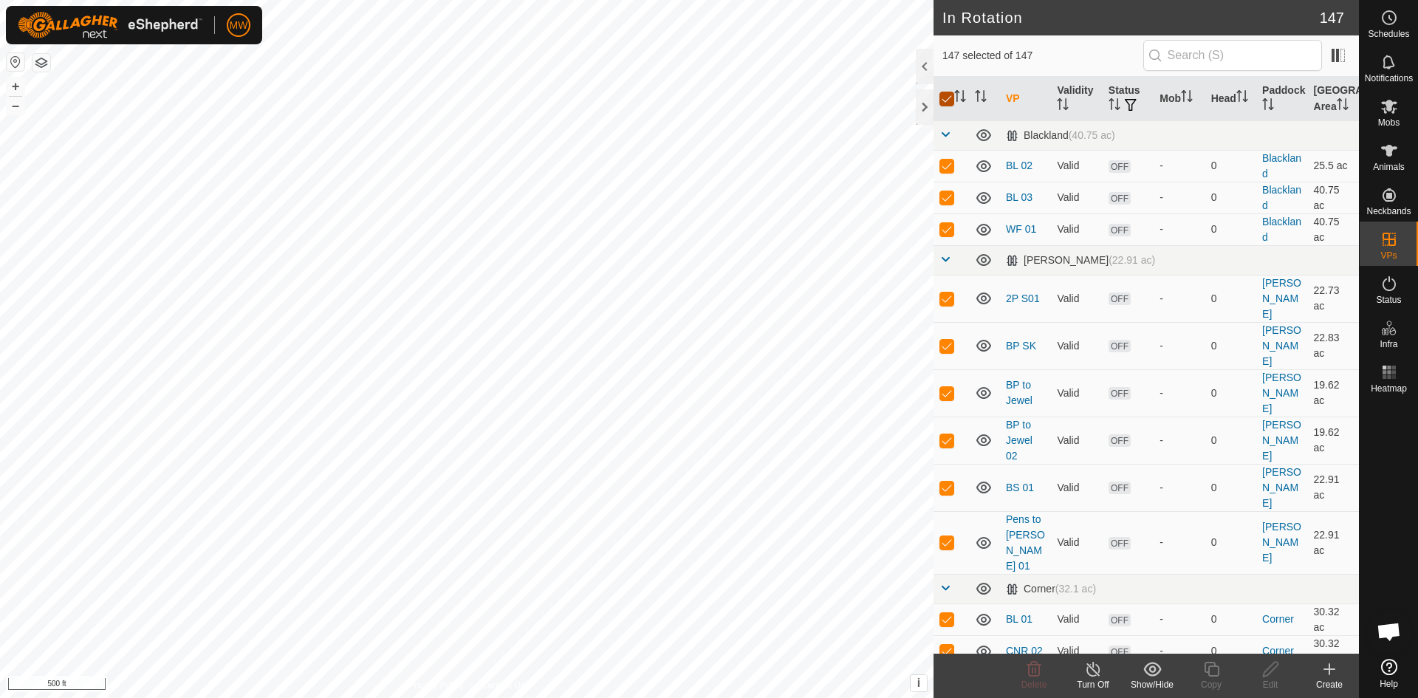
checkbox input "false"
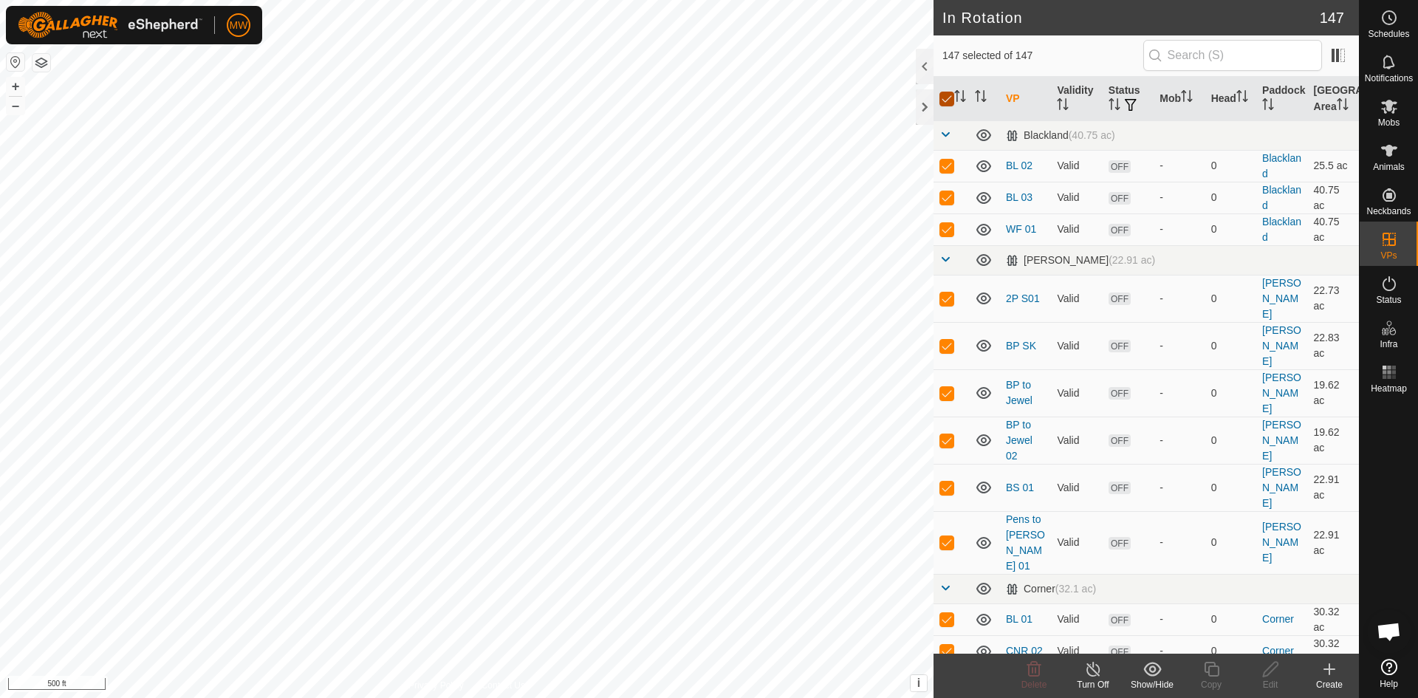
checkbox input "false"
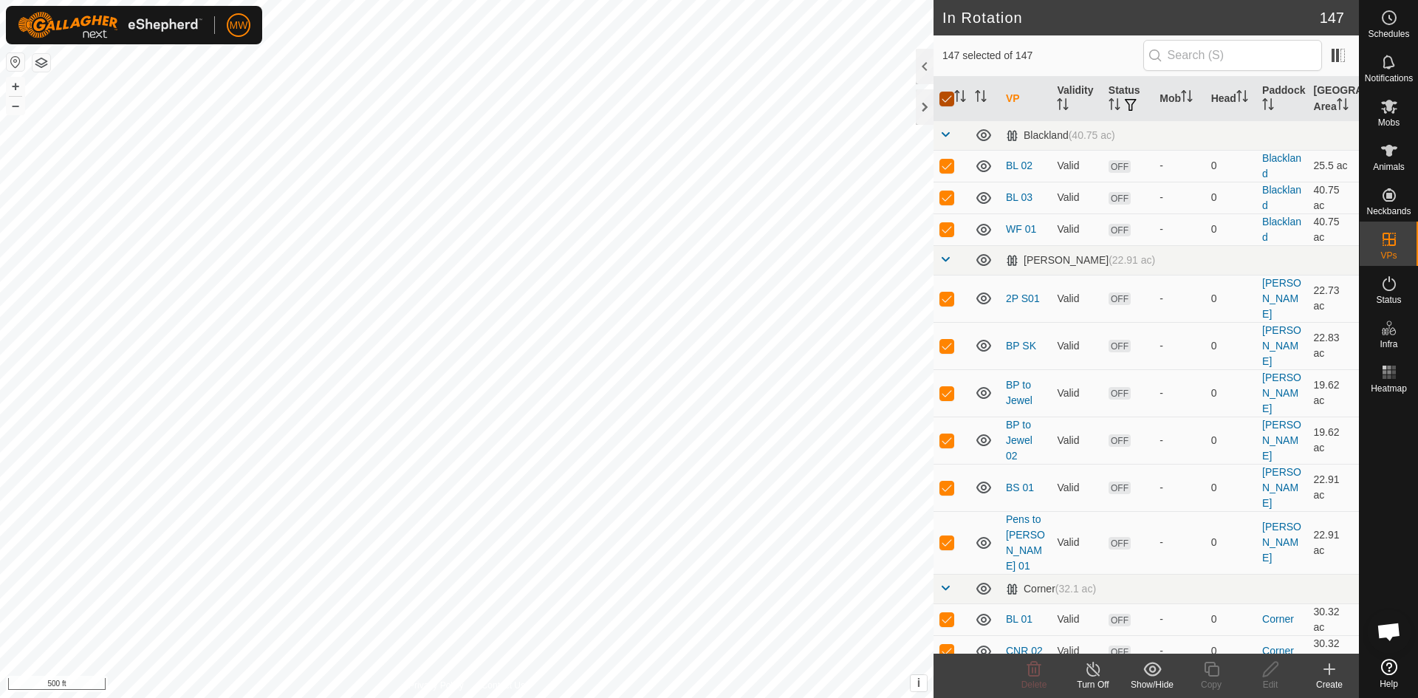
checkbox input "false"
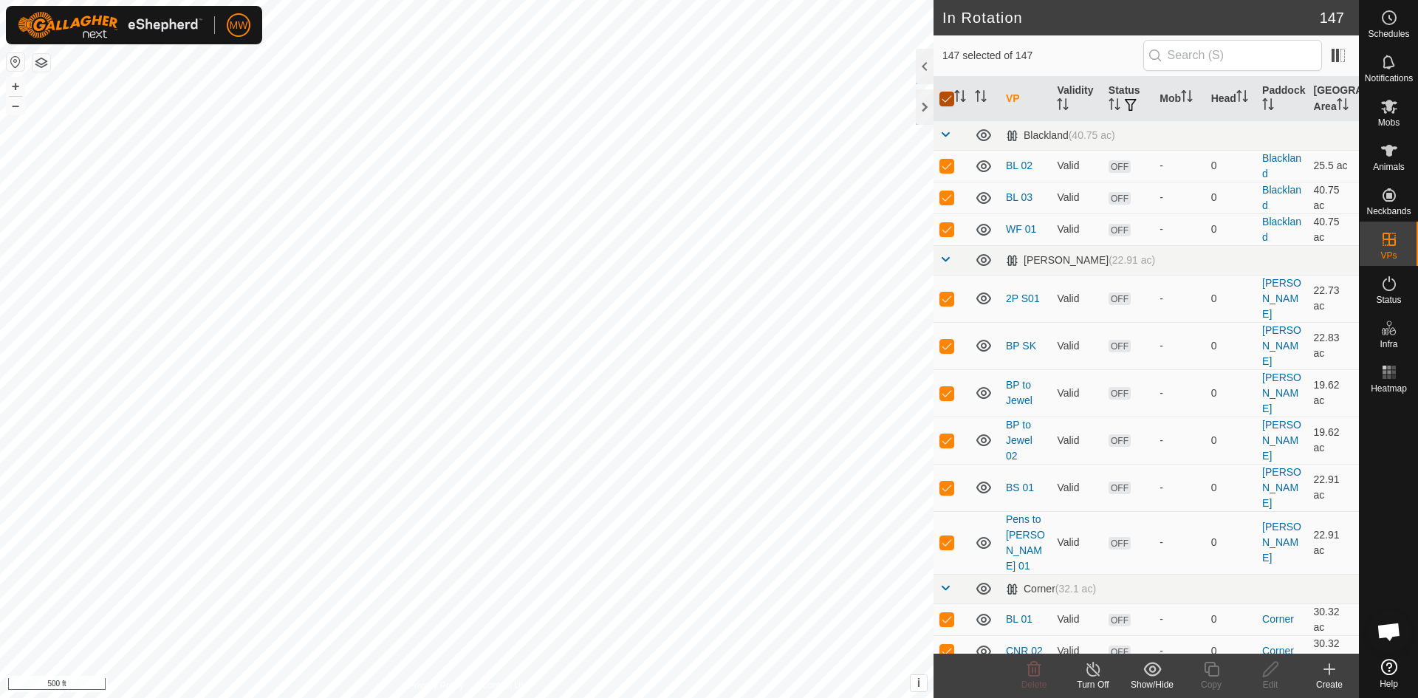
checkbox input "false"
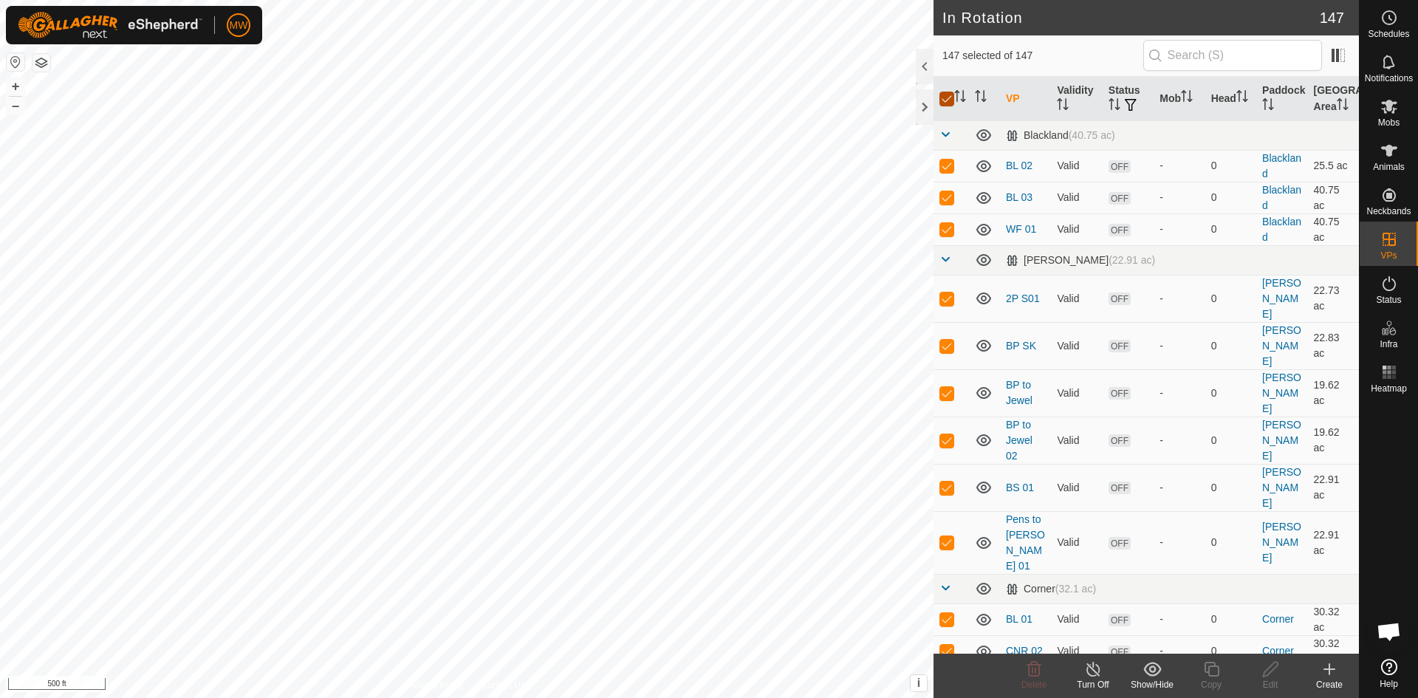
checkbox input "false"
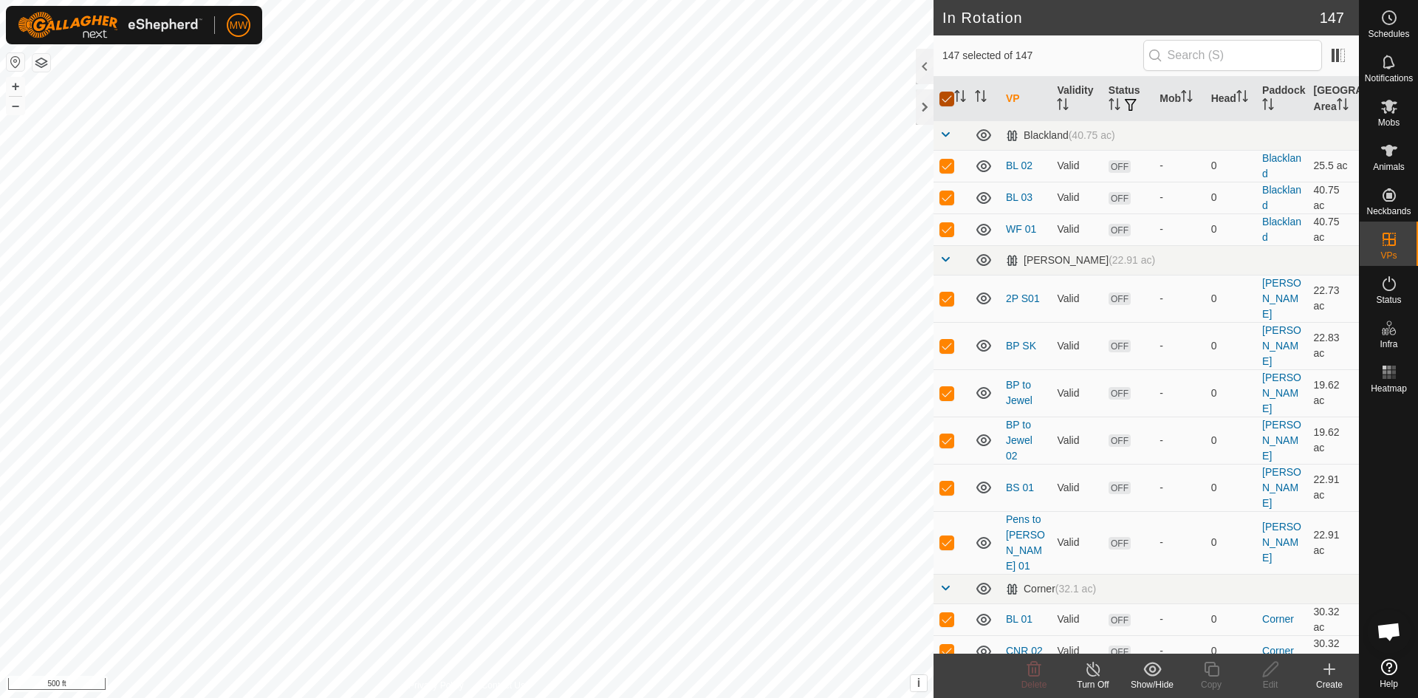
checkbox input "false"
